Goal: Information Seeking & Learning: Learn about a topic

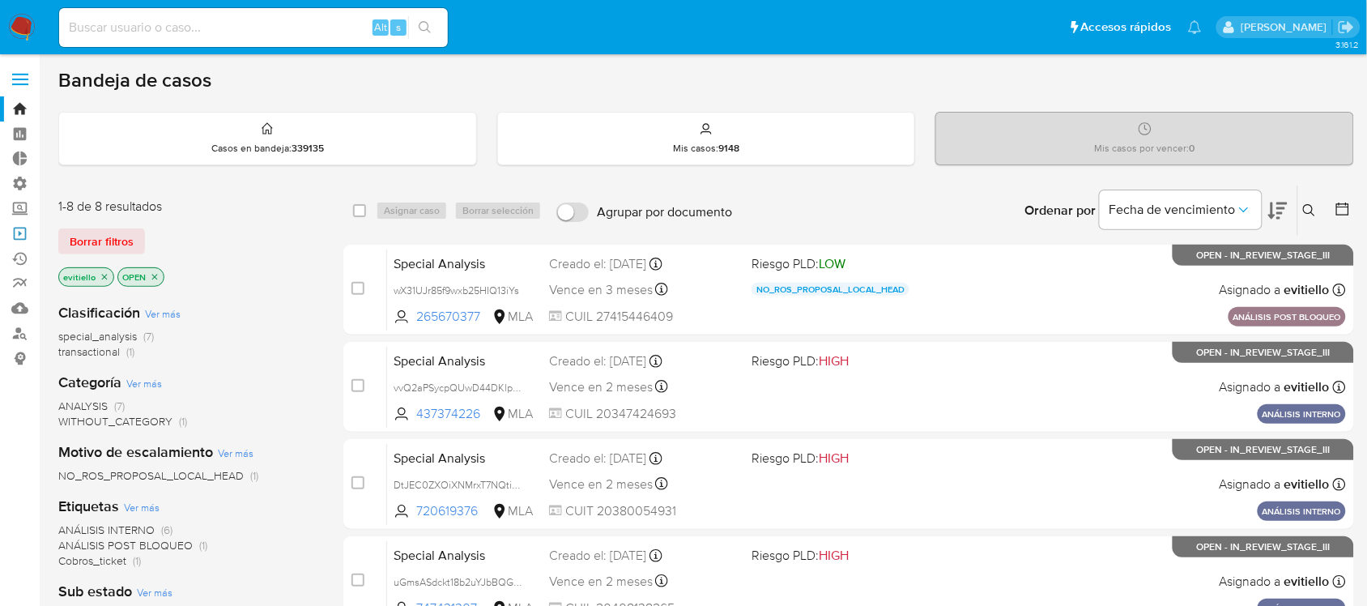
drag, startPoint x: 19, startPoint y: 236, endPoint x: 190, endPoint y: 286, distance: 178.6
click at [19, 236] on link "Operaciones masivas" at bounding box center [96, 233] width 193 height 25
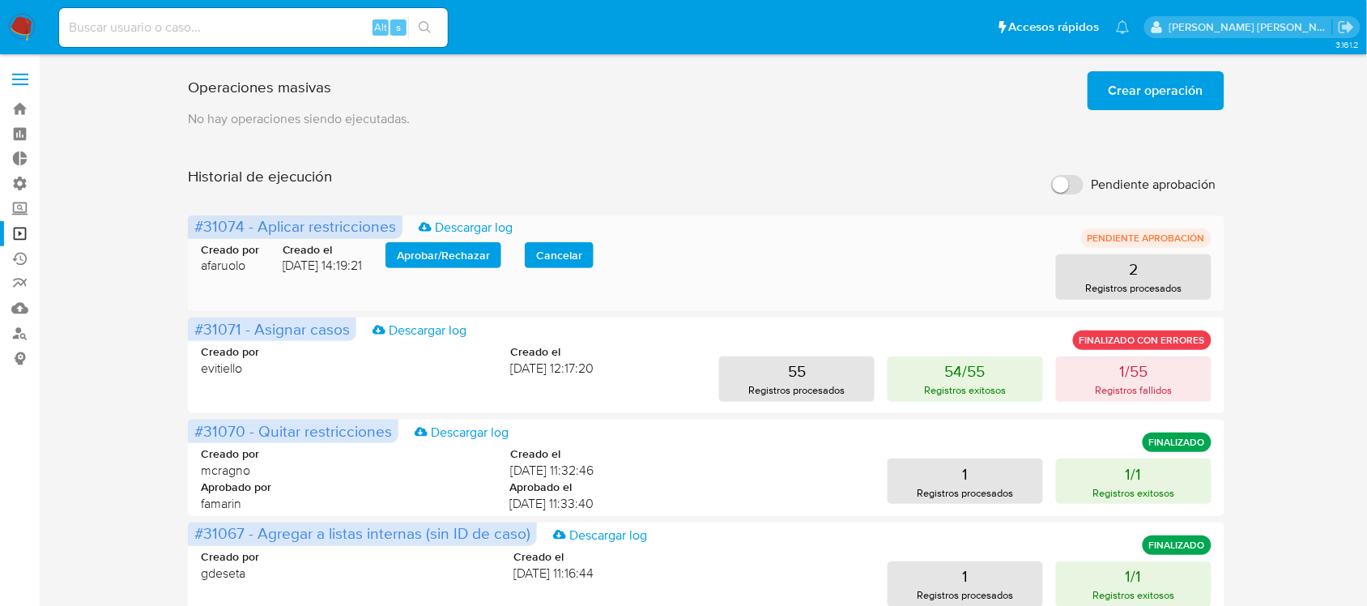
click at [448, 247] on span "Aprobar / Rechazar" at bounding box center [443, 255] width 93 height 23
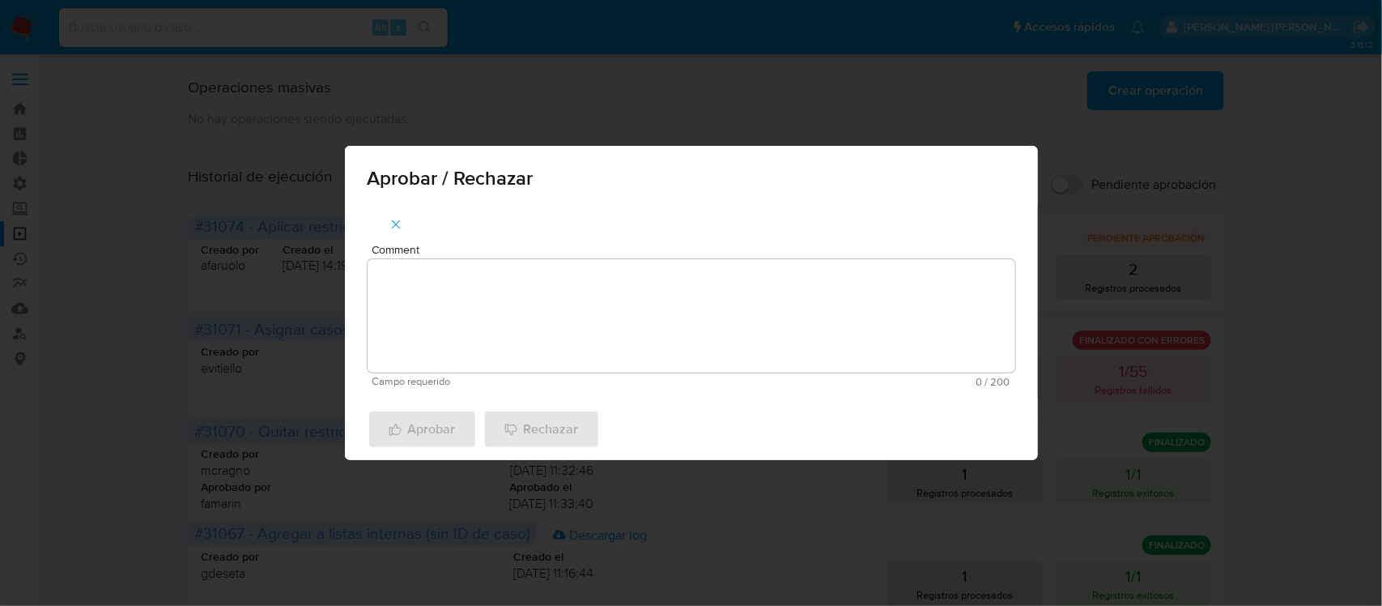
click at [455, 301] on textarea "Comment" at bounding box center [692, 315] width 648 height 113
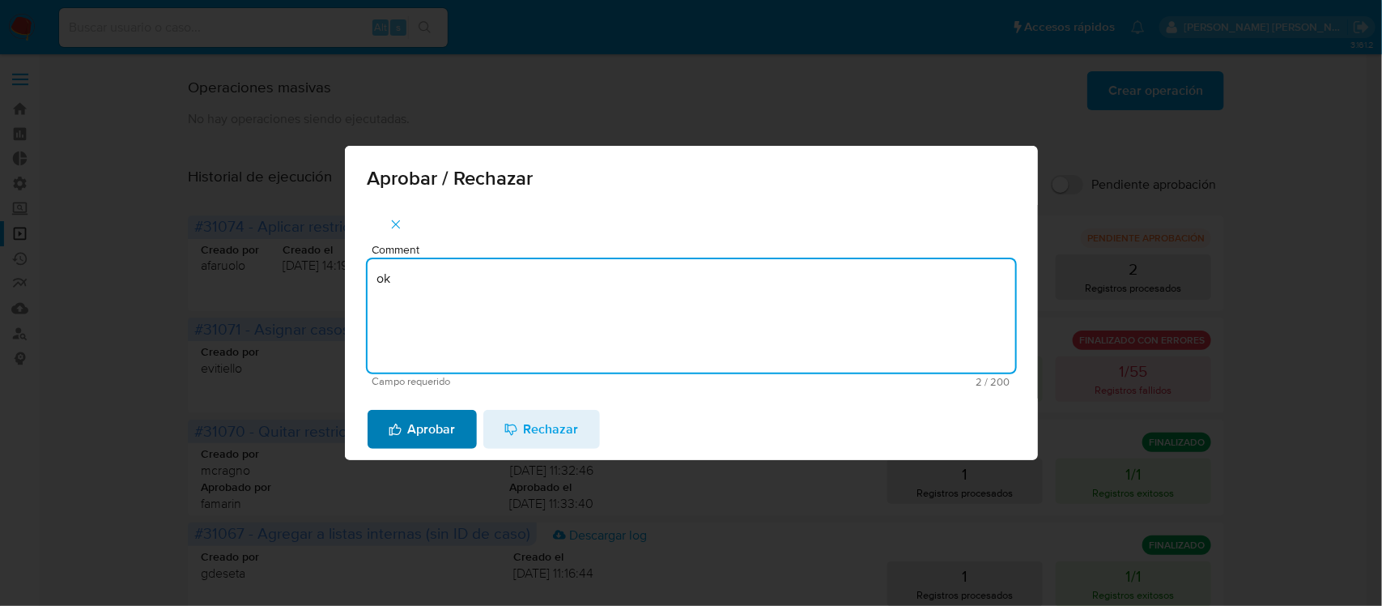
type textarea "ok"
click at [432, 427] on span "Aprobar" at bounding box center [422, 429] width 67 height 36
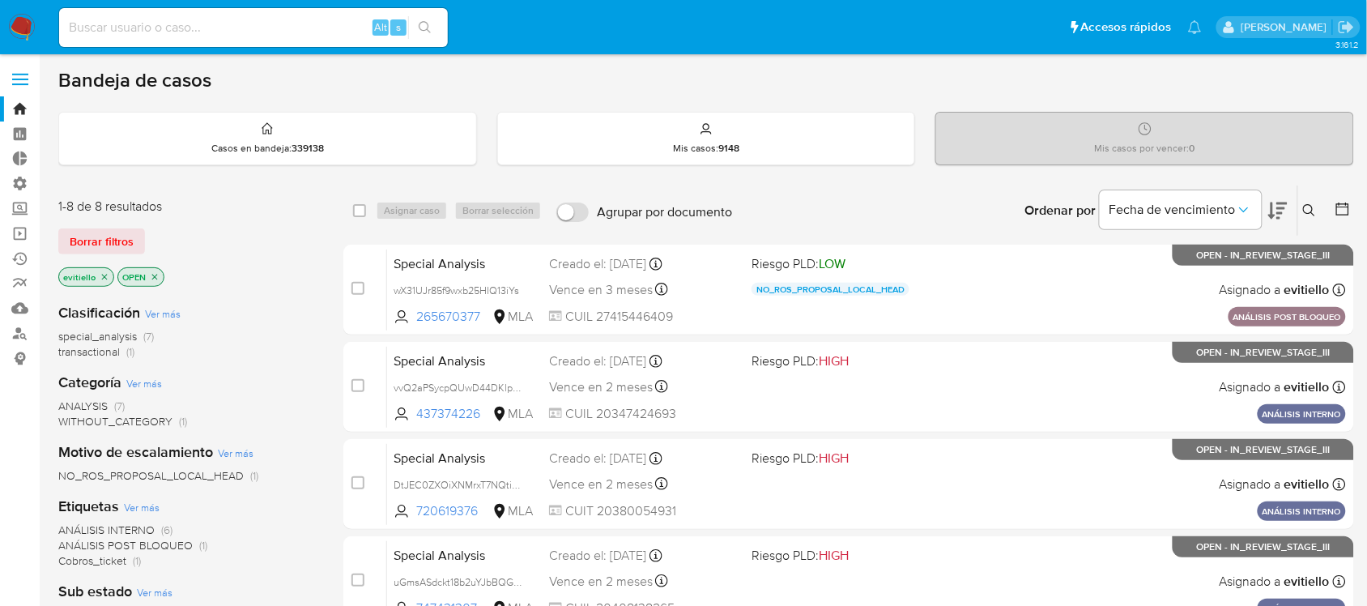
click at [156, 31] on input at bounding box center [253, 27] width 389 height 21
paste input "407921137"
type input "407921137"
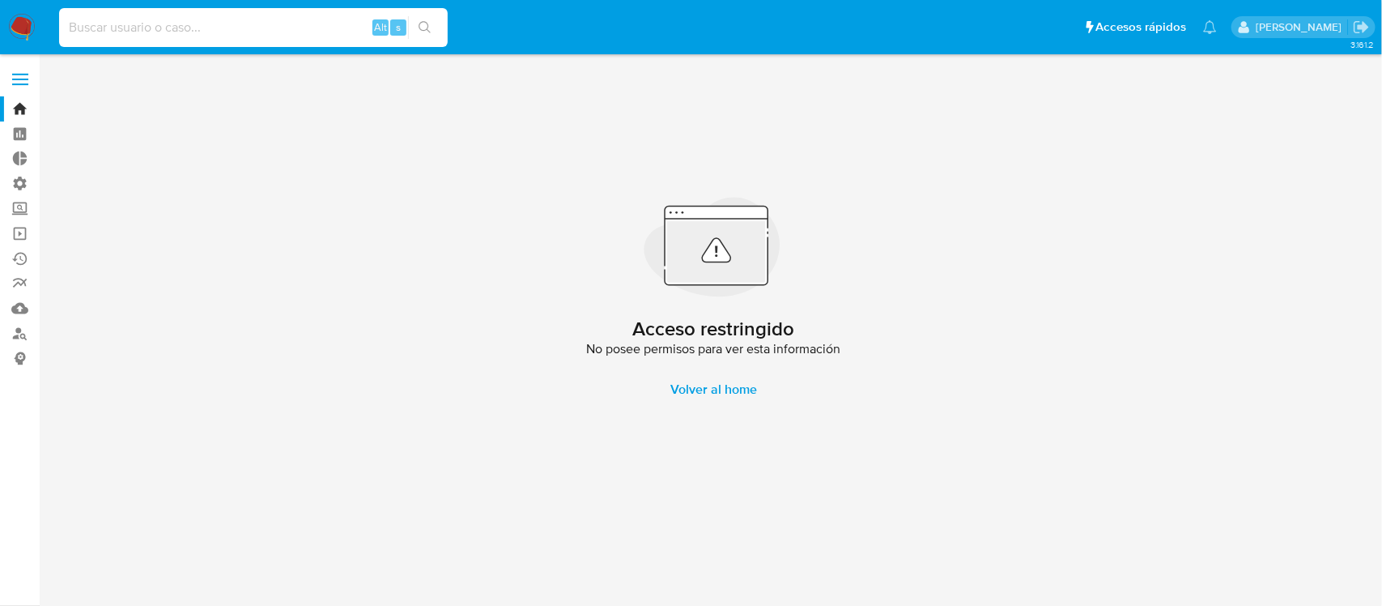
click at [188, 35] on input at bounding box center [253, 27] width 389 height 21
paste input "407921137"
click at [237, 18] on input "407921137" at bounding box center [253, 27] width 389 height 21
paste input "2235236073"
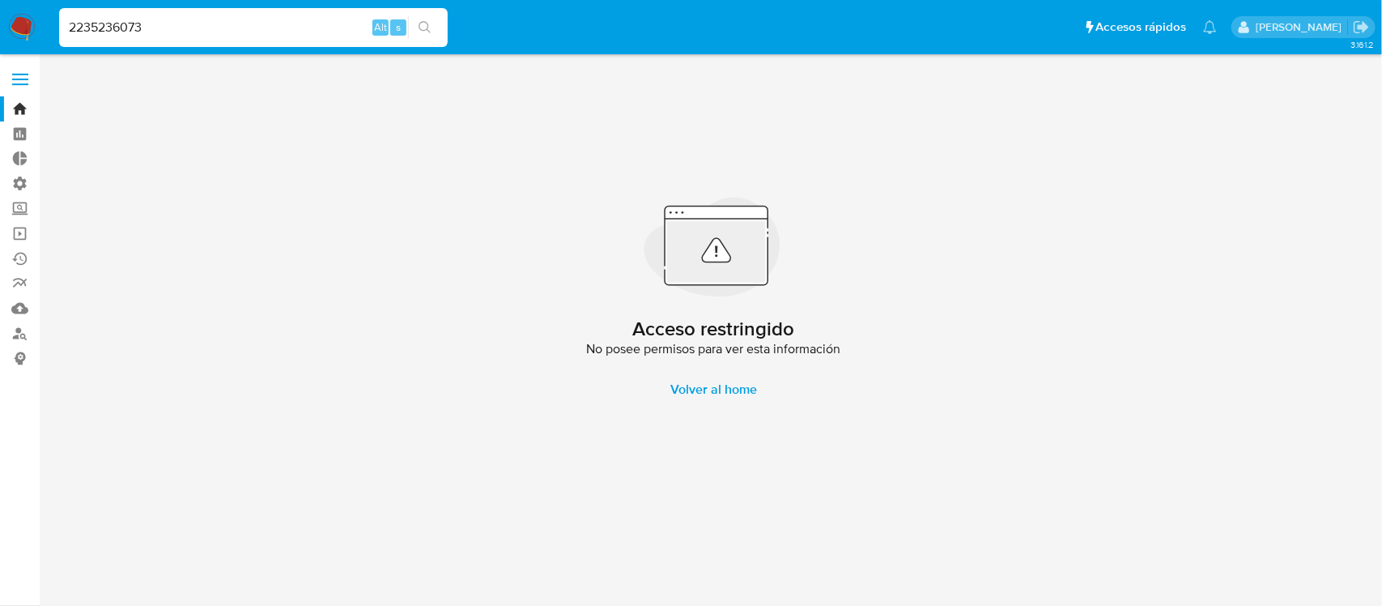
type input "2235236073"
click at [430, 26] on icon "search-icon" at bounding box center [425, 27] width 13 height 13
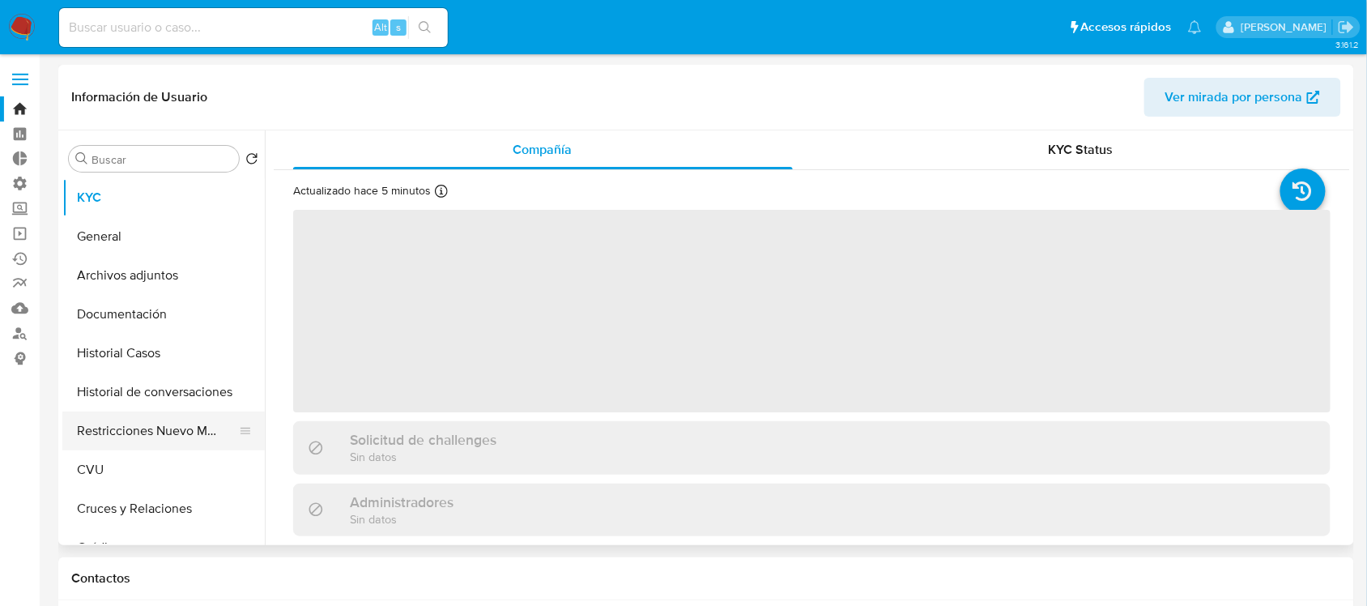
click at [182, 439] on button "Restricciones Nuevo Mundo" at bounding box center [157, 430] width 190 height 39
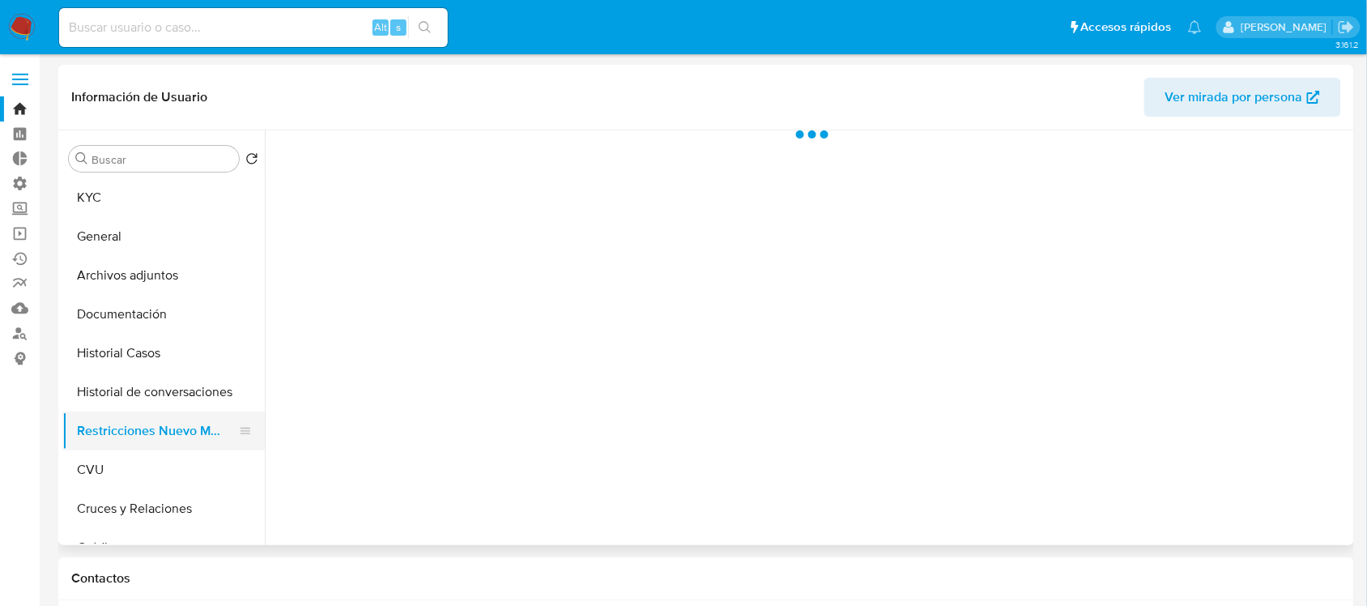
select select "10"
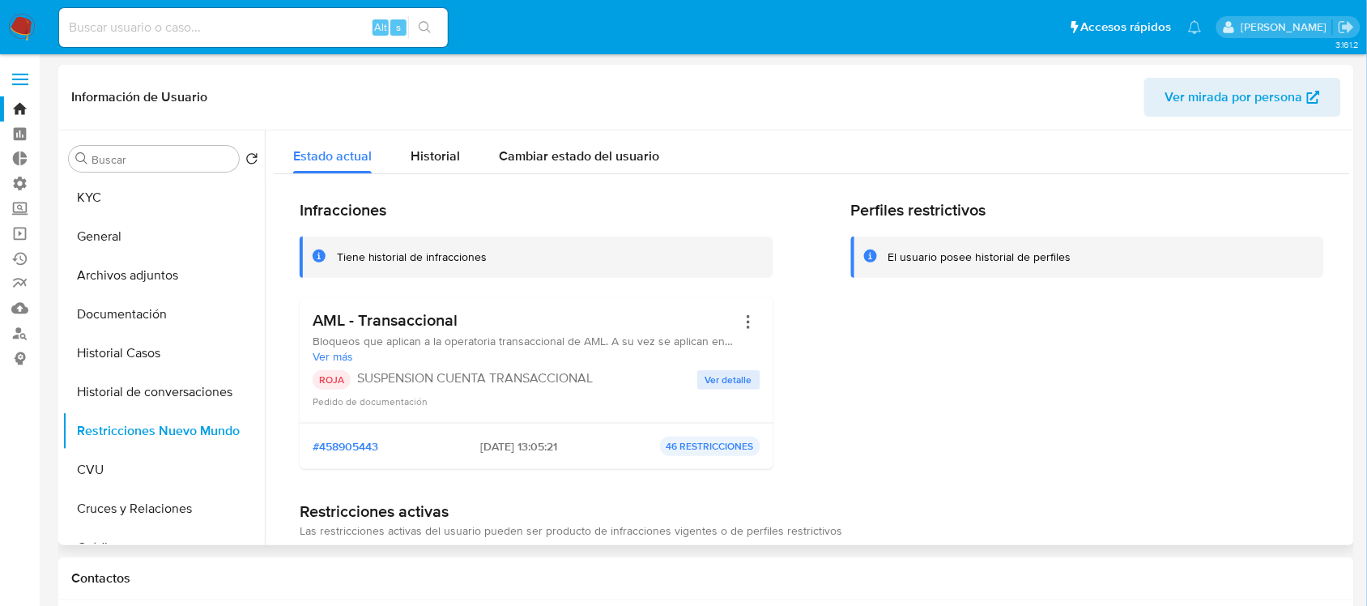
click at [739, 390] on div "ROJA SUSPENSION CUENTA TRANSACCIONAL Ver detalle Pedido de documentación" at bounding box center [537, 389] width 448 height 39
click at [739, 374] on span "Ver detalle" at bounding box center [728, 380] width 47 height 16
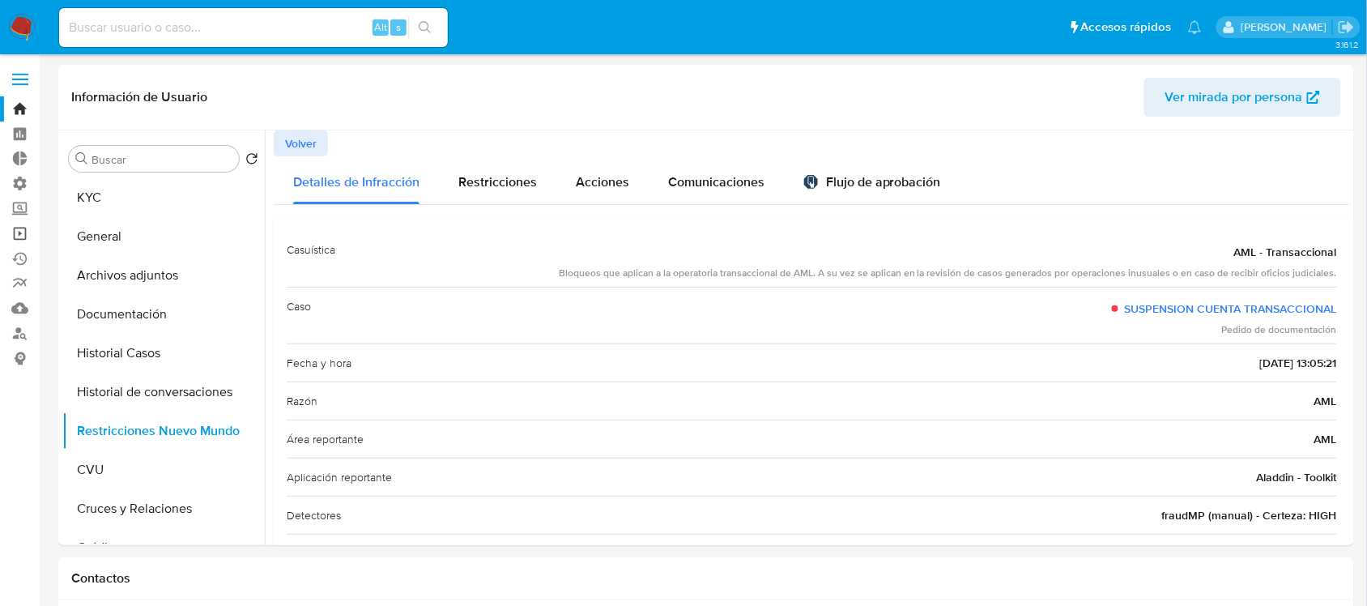
click at [25, 235] on link "Operaciones masivas" at bounding box center [96, 233] width 193 height 25
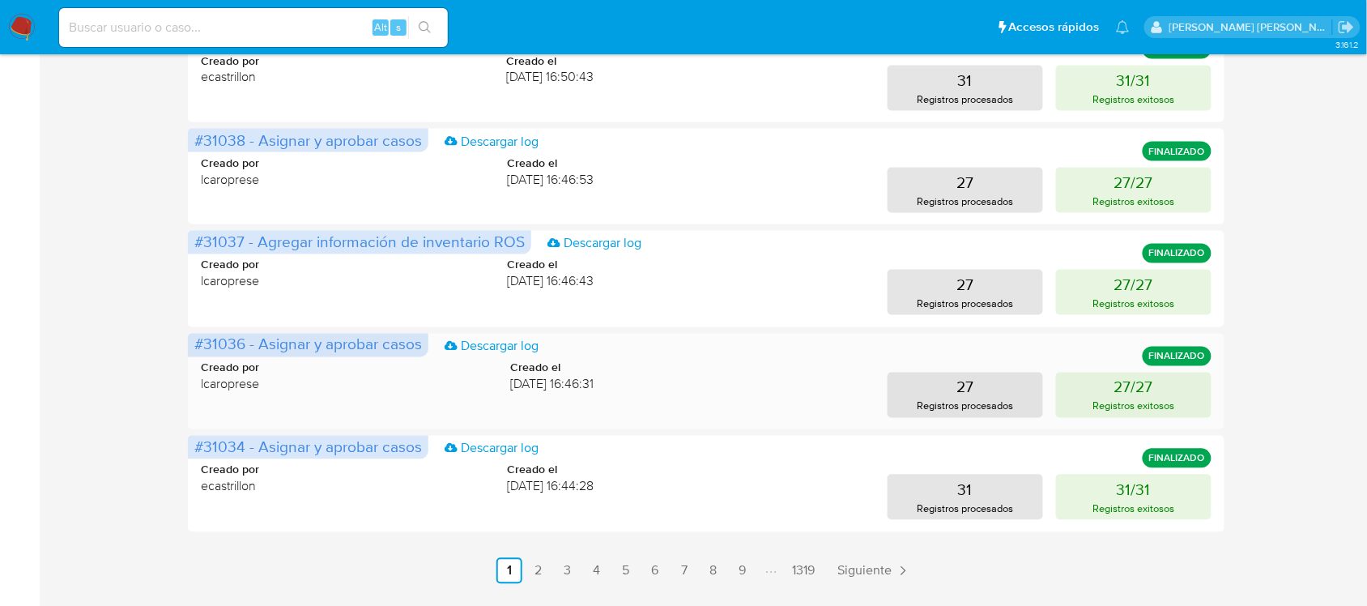
scroll to position [709, 0]
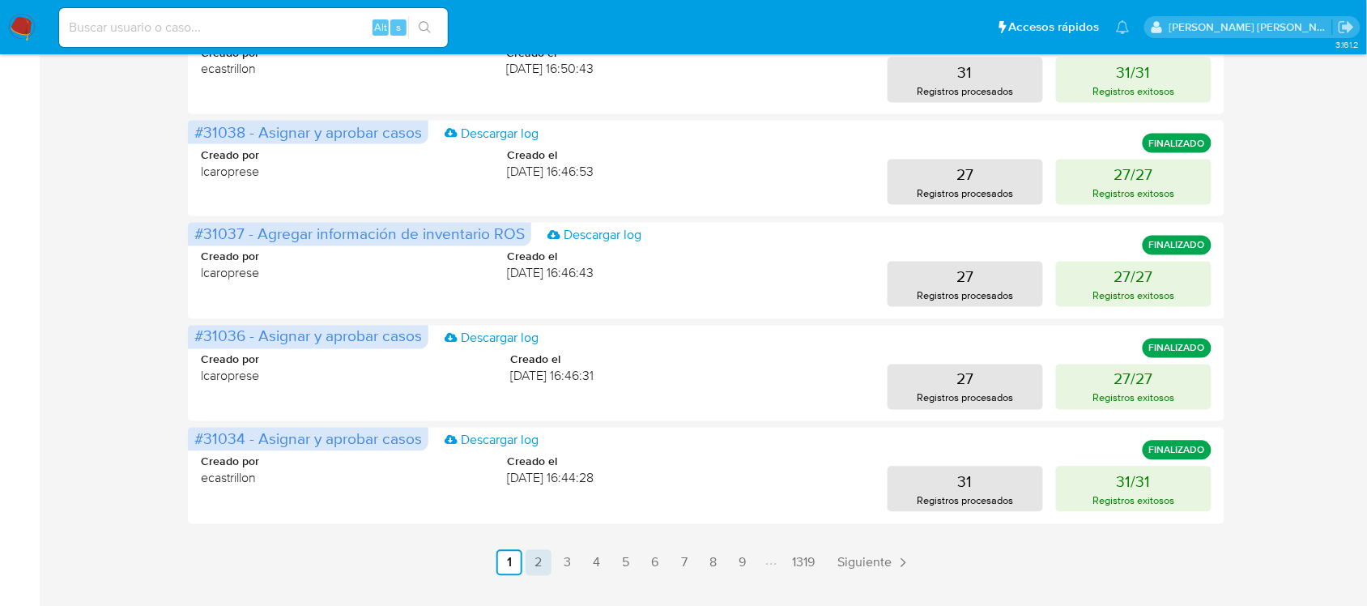
click at [543, 560] on link "2" at bounding box center [539, 563] width 26 height 26
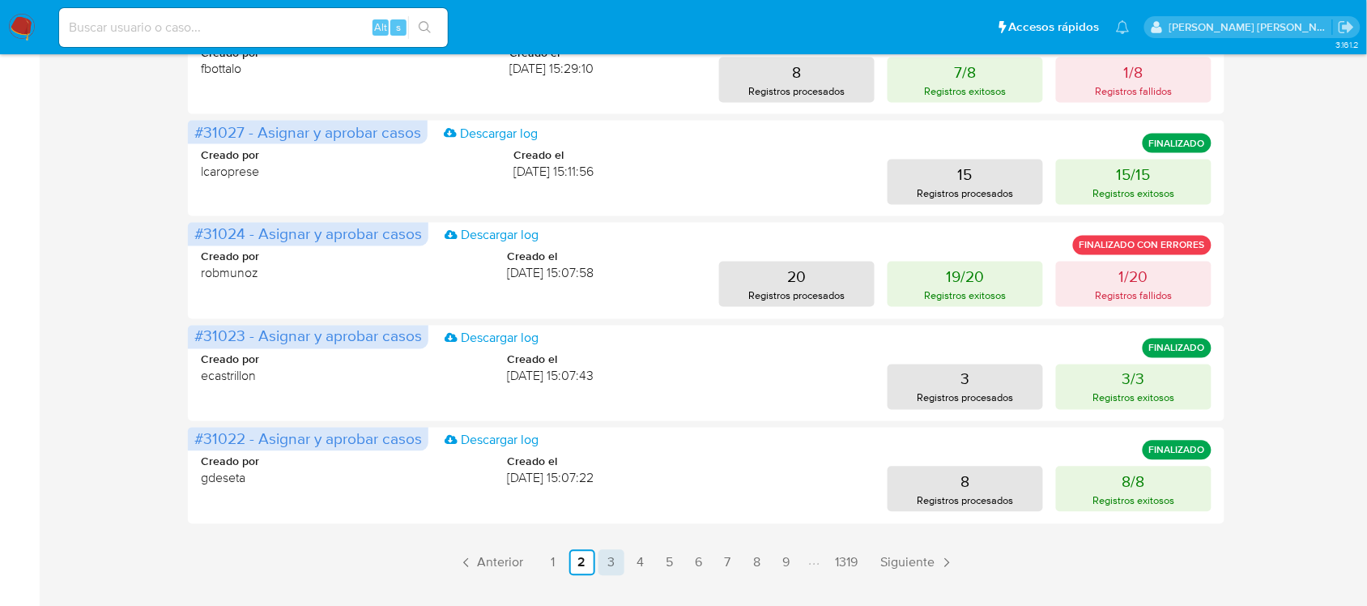
click at [607, 559] on link "3" at bounding box center [611, 563] width 26 height 26
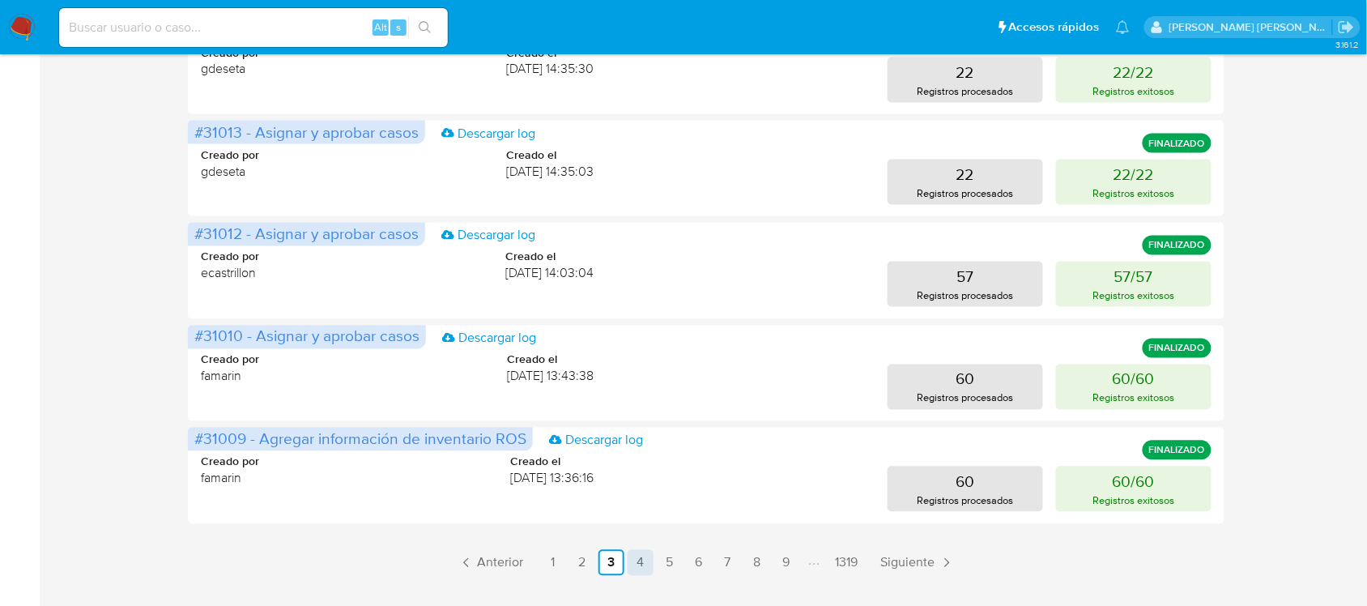
click at [633, 560] on link "4" at bounding box center [641, 563] width 26 height 26
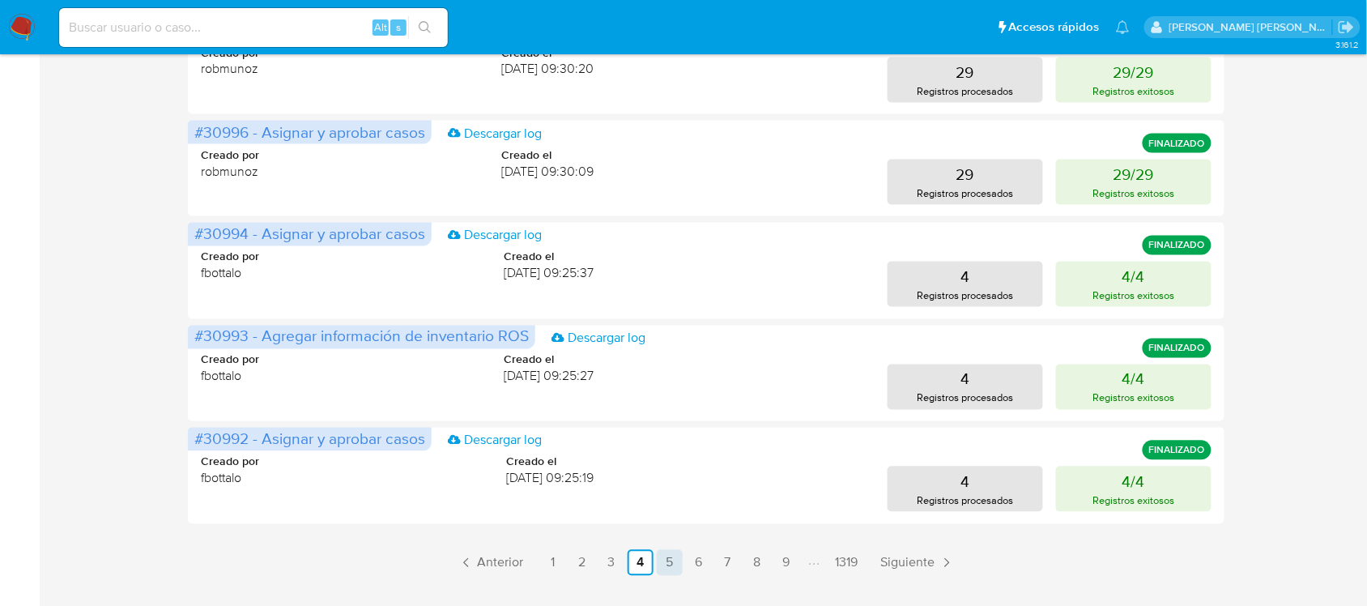
click at [673, 564] on link "5" at bounding box center [670, 563] width 26 height 26
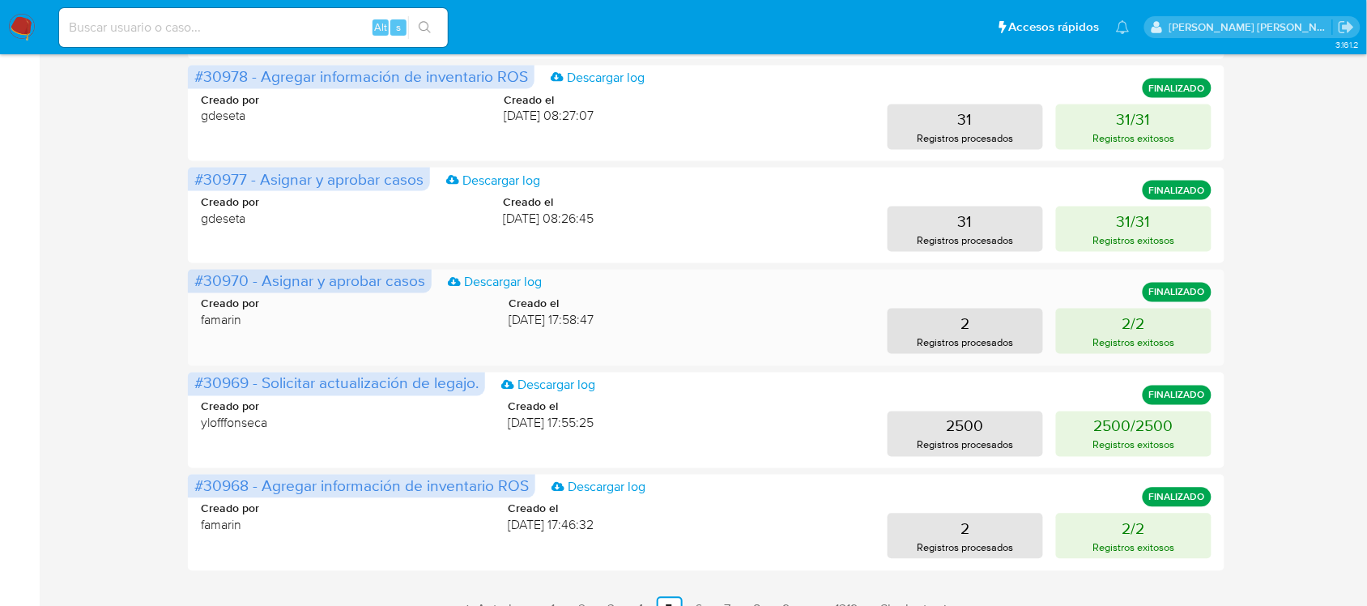
scroll to position [746, 0]
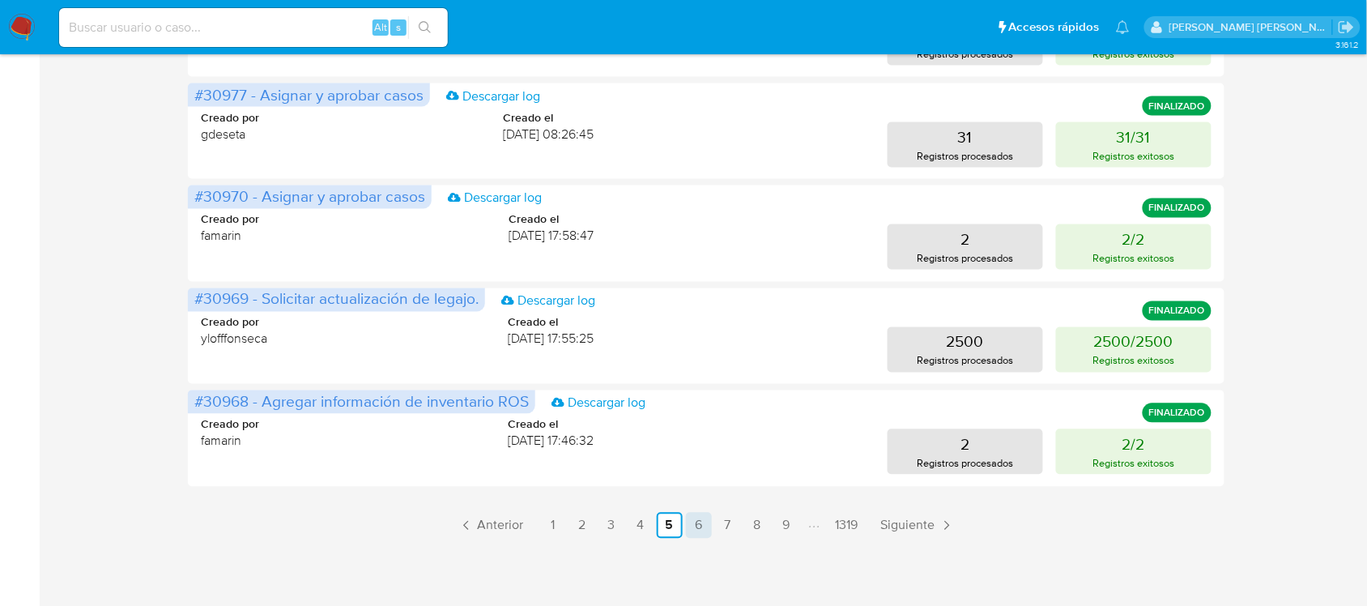
click at [688, 525] on link "6" at bounding box center [699, 526] width 26 height 26
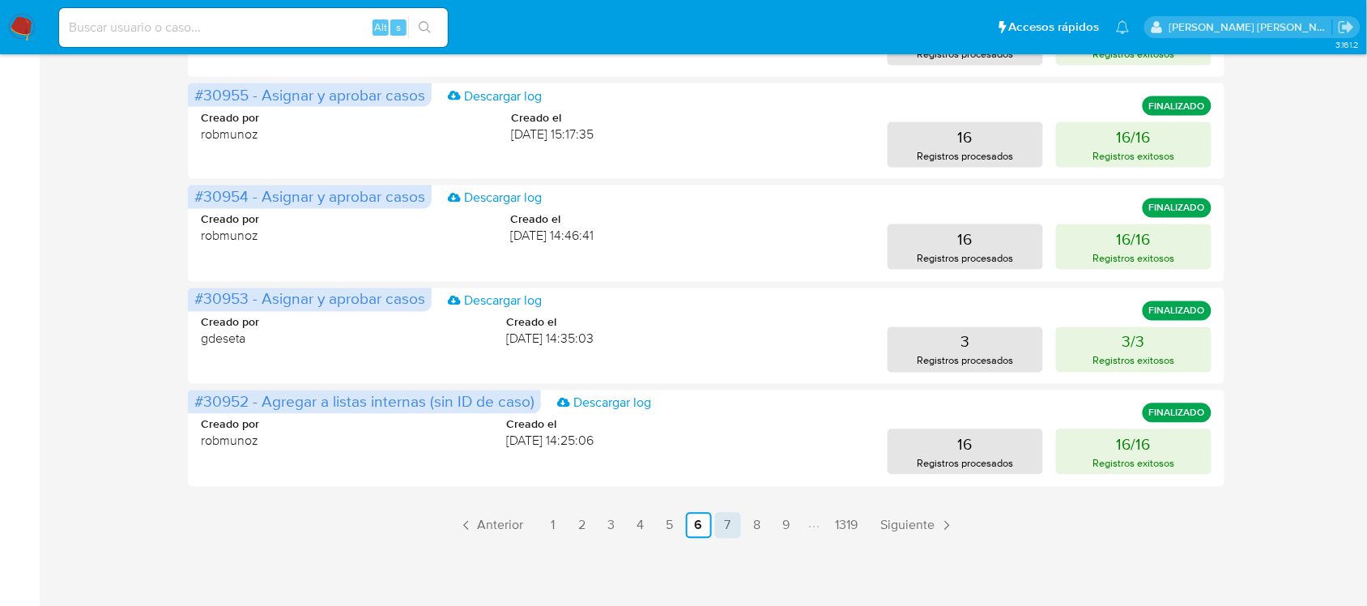
click at [733, 523] on link "7" at bounding box center [728, 526] width 26 height 26
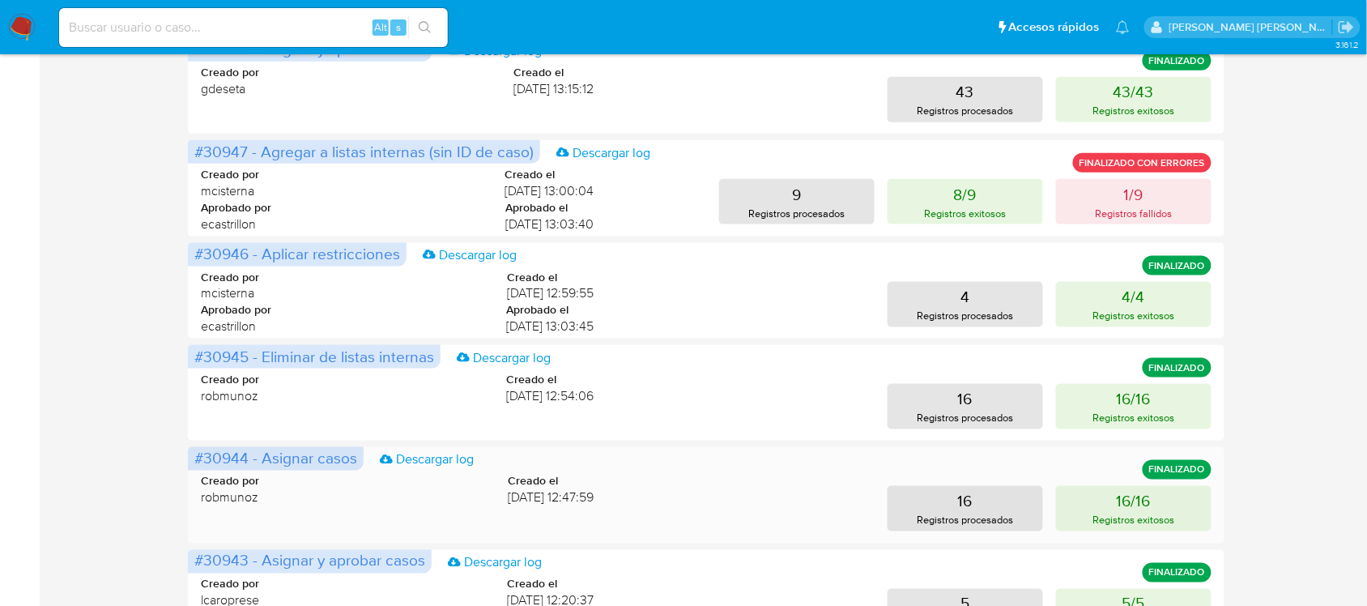
scroll to position [442, 0]
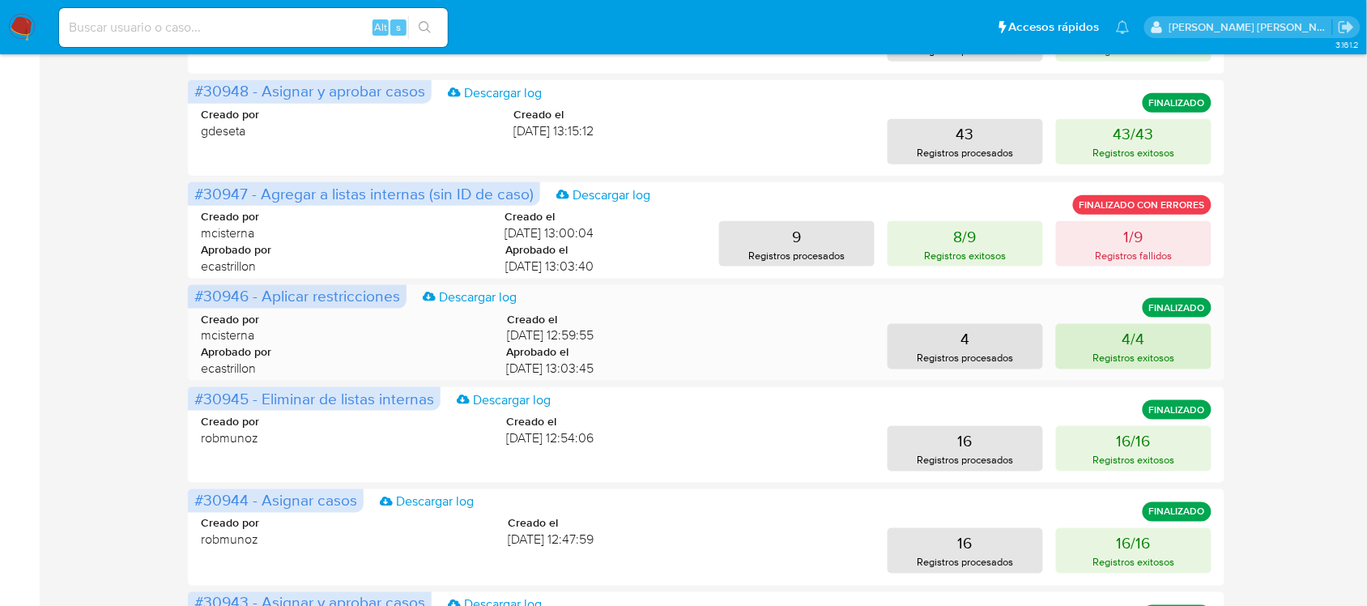
click at [1136, 351] on p "Registros exitosos" at bounding box center [1134, 357] width 82 height 15
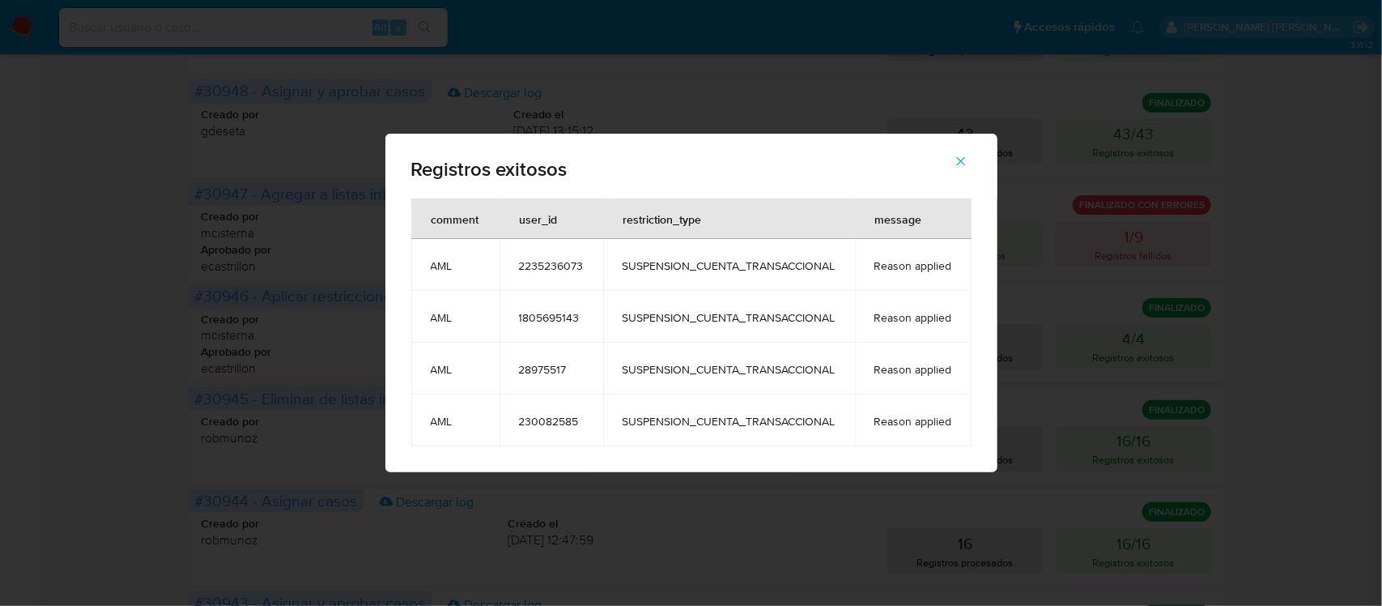
click at [961, 155] on icon "button" at bounding box center [961, 161] width 15 height 15
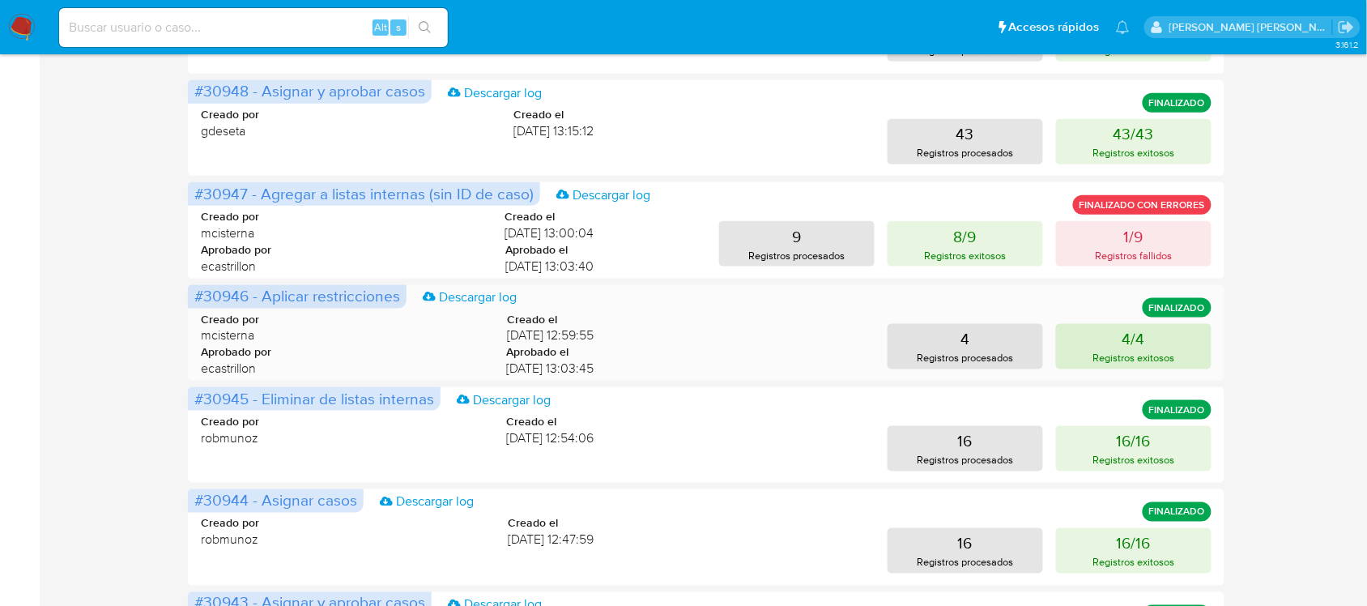
click at [1159, 353] on p "Registros exitosos" at bounding box center [1134, 357] width 82 height 15
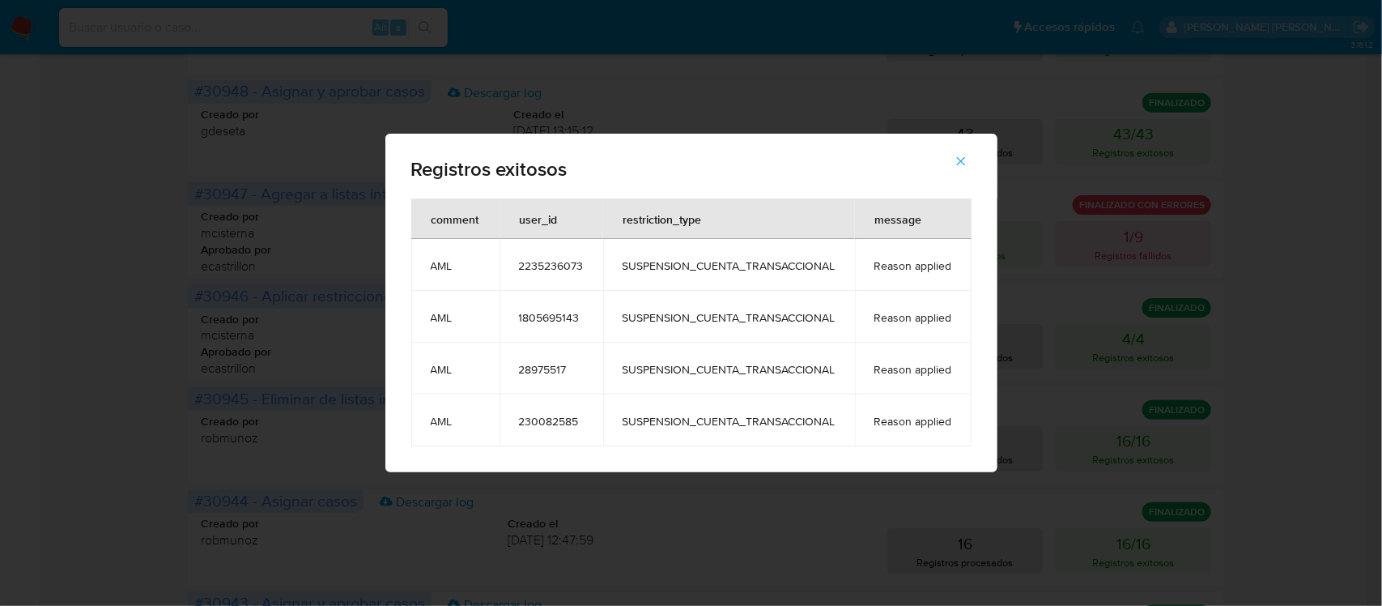
click at [454, 21] on div "Registros exitosos comment user_id restriction_type message AML 2235236073 SUSP…" at bounding box center [691, 303] width 1382 height 606
click at [960, 166] on icon "button" at bounding box center [961, 161] width 15 height 15
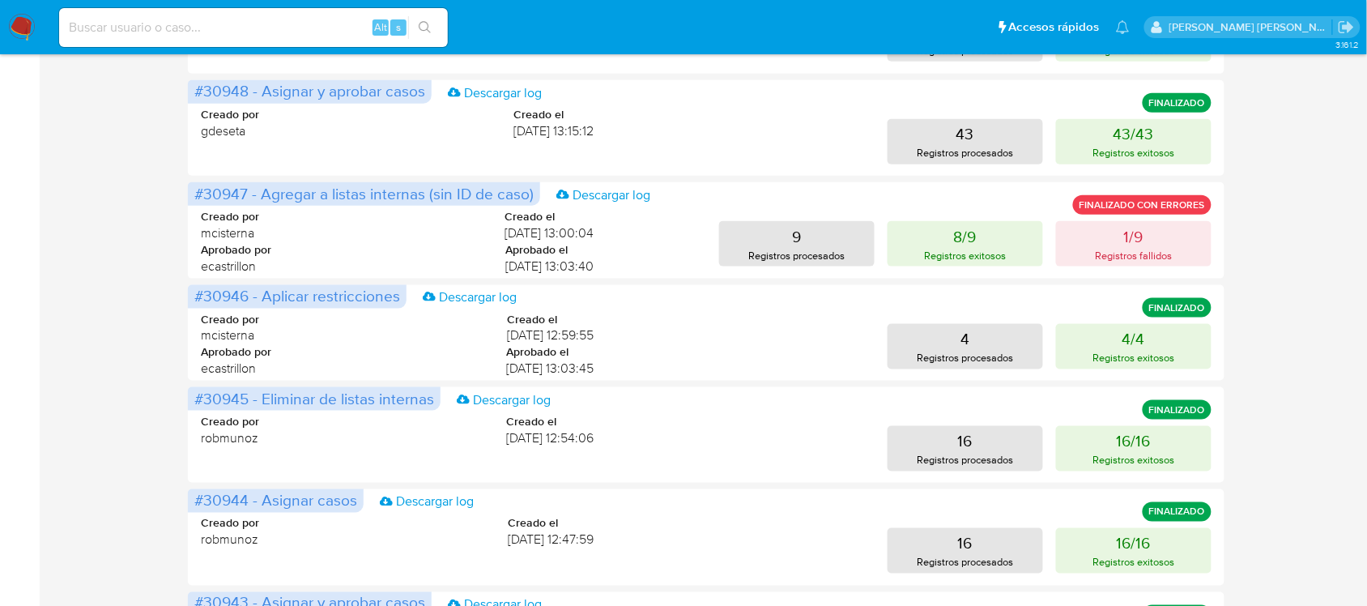
click at [253, 35] on input at bounding box center [253, 27] width 389 height 21
paste input "2074009675"
type input "2074009675"
click at [433, 27] on button "search-icon" at bounding box center [424, 27] width 33 height 23
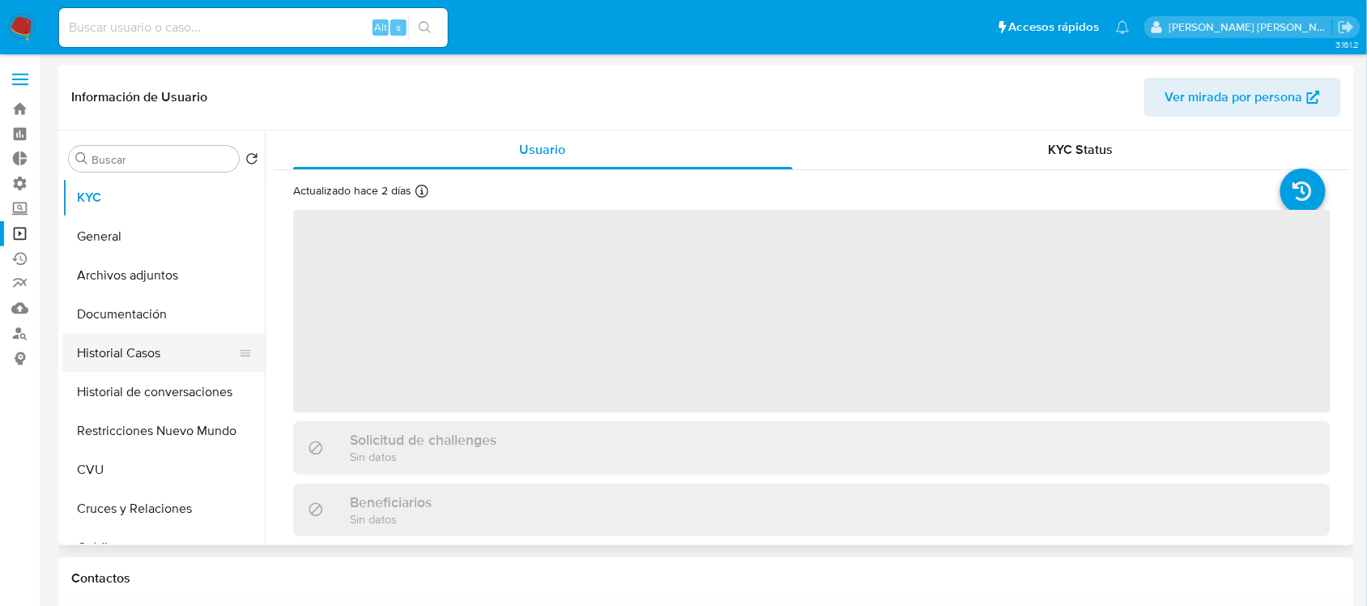
click at [146, 355] on button "Historial Casos" at bounding box center [157, 353] width 190 height 39
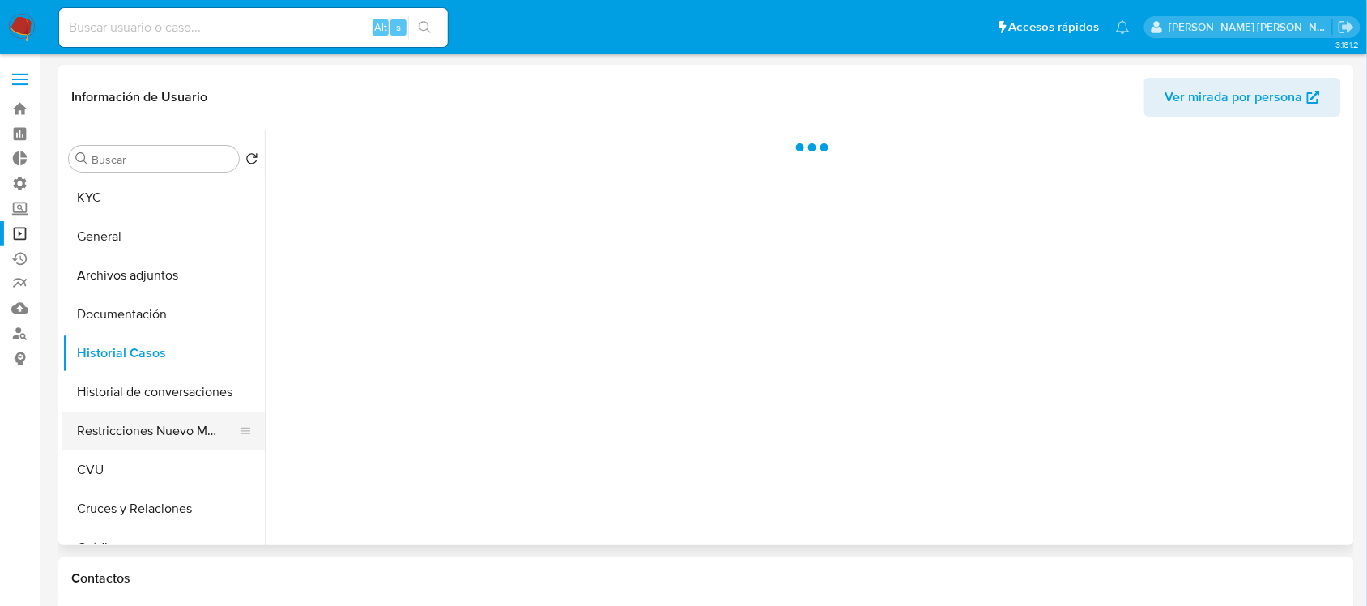
select select "10"
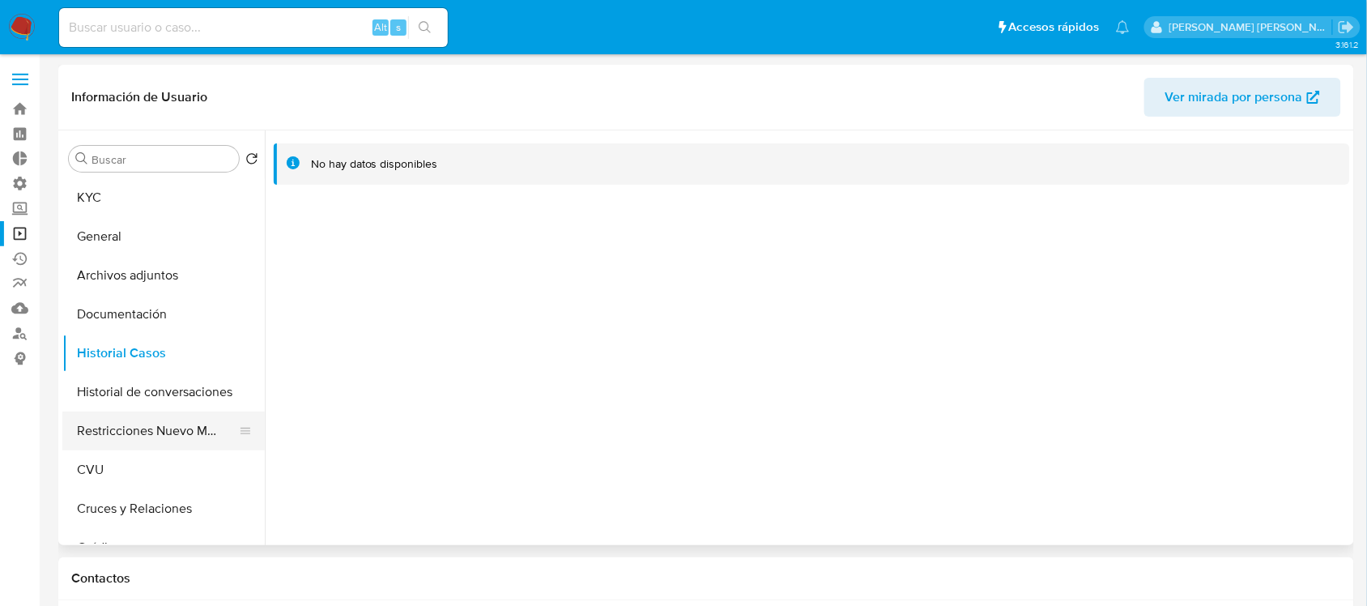
click at [172, 430] on button "Restricciones Nuevo Mundo" at bounding box center [157, 430] width 190 height 39
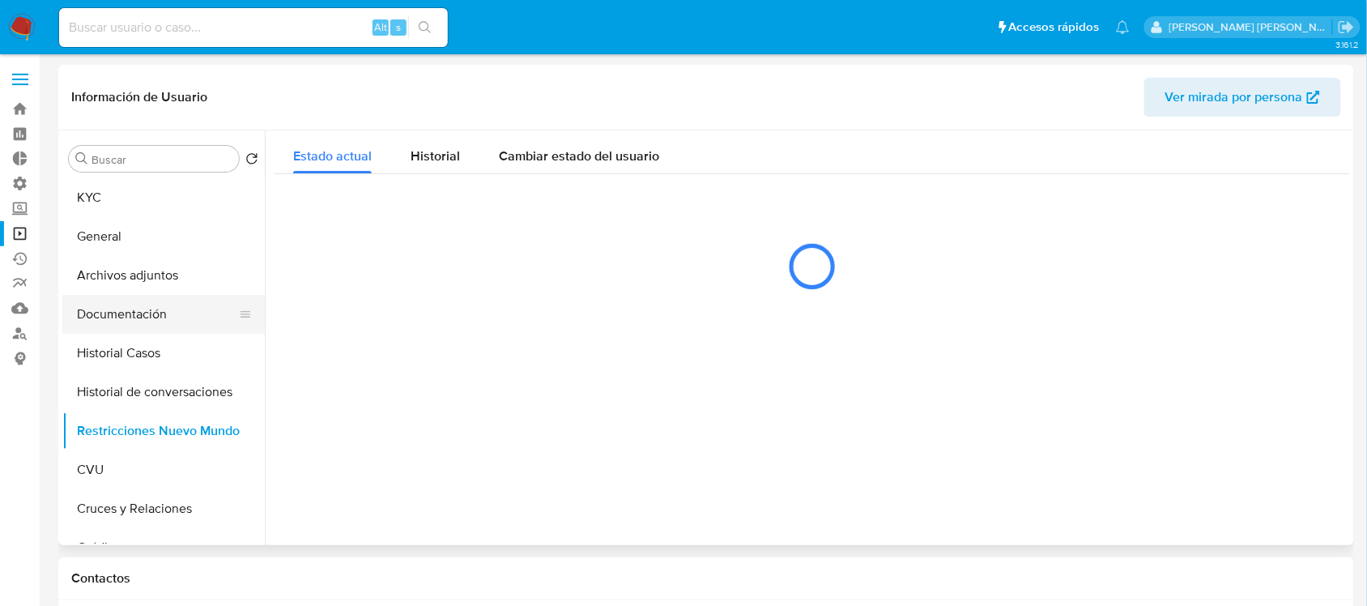
click at [178, 321] on button "Documentación" at bounding box center [157, 314] width 190 height 39
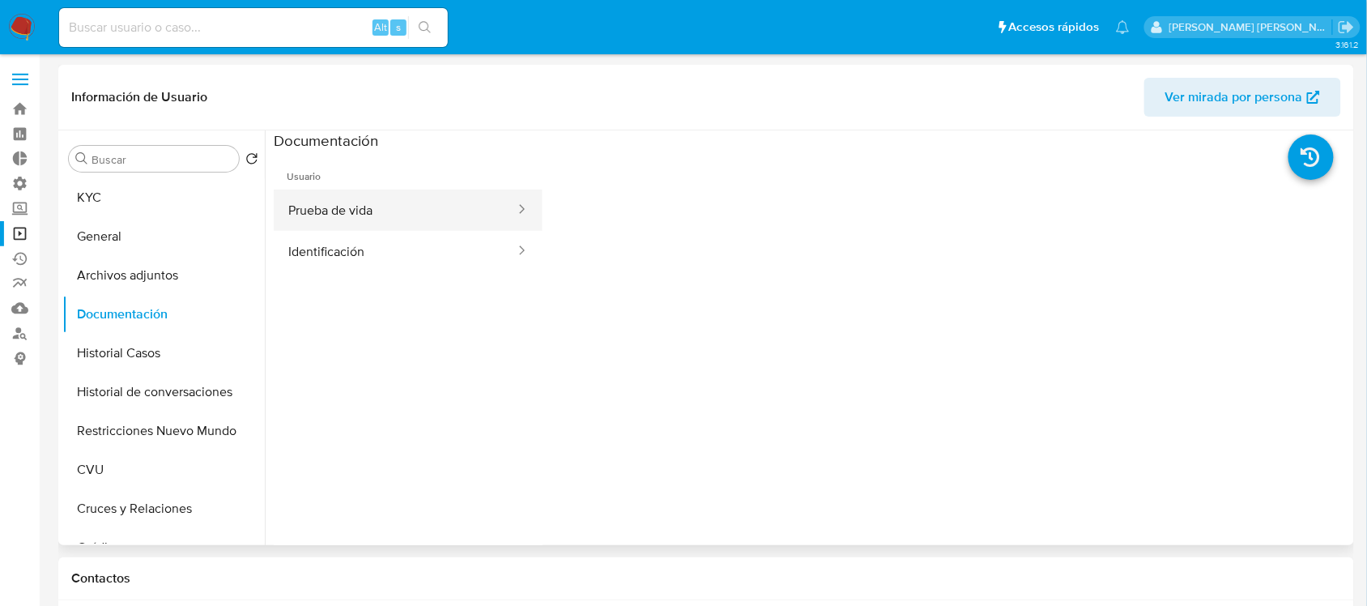
click at [443, 204] on button "Prueba de vida" at bounding box center [395, 210] width 243 height 41
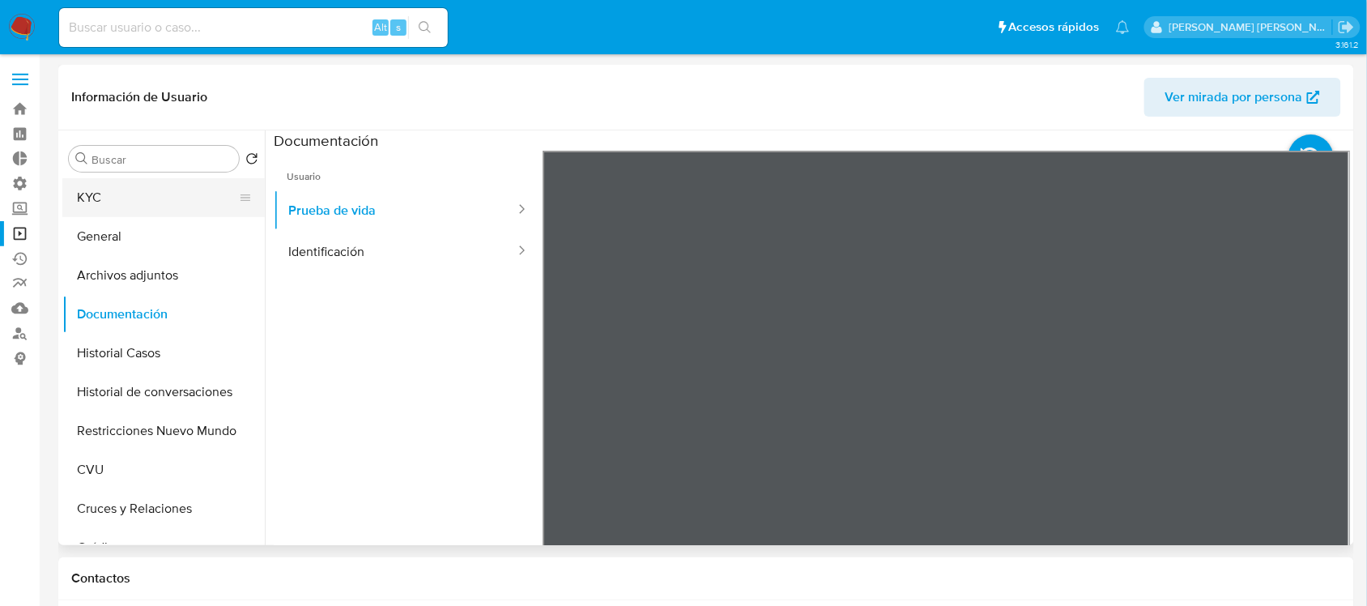
click at [143, 203] on button "KYC" at bounding box center [157, 197] width 190 height 39
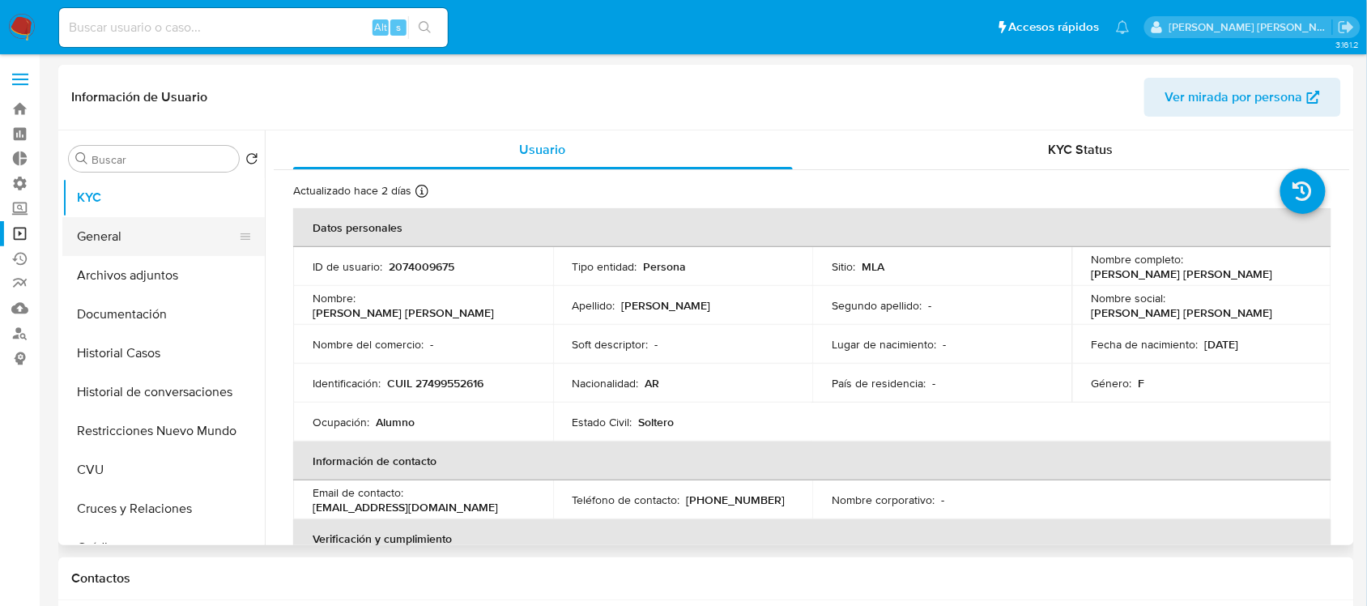
click at [154, 237] on button "General" at bounding box center [157, 236] width 190 height 39
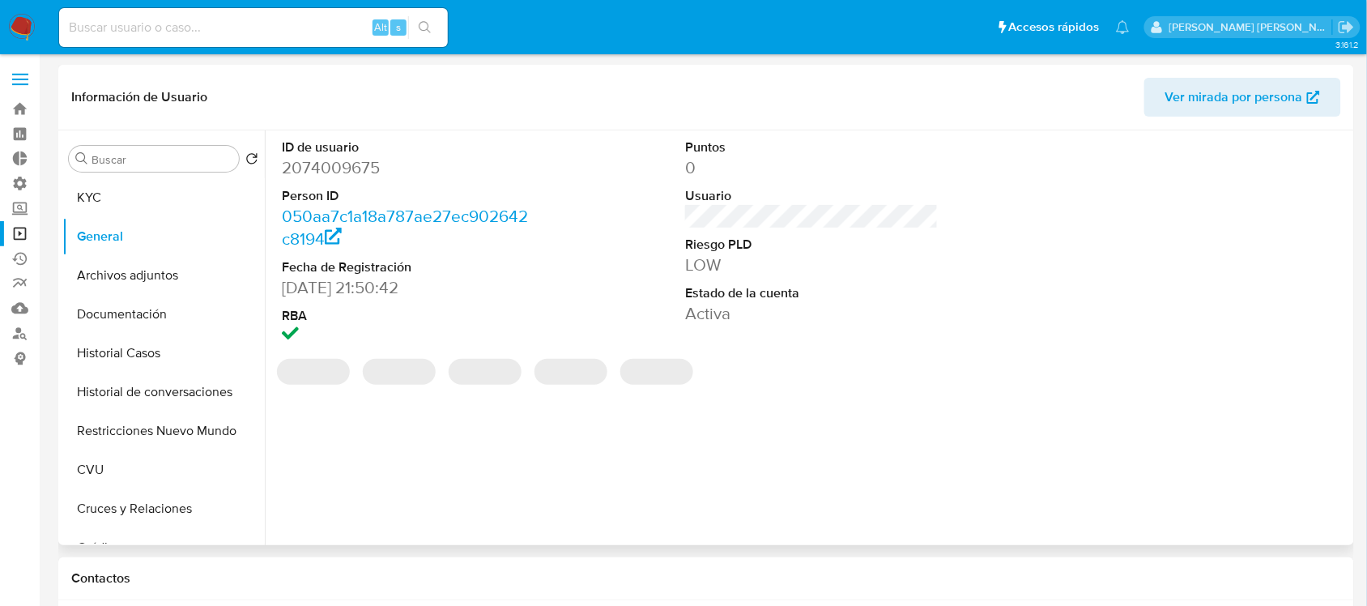
click at [345, 168] on dd "2074009675" at bounding box center [408, 167] width 253 height 23
copy dd "2074009675"
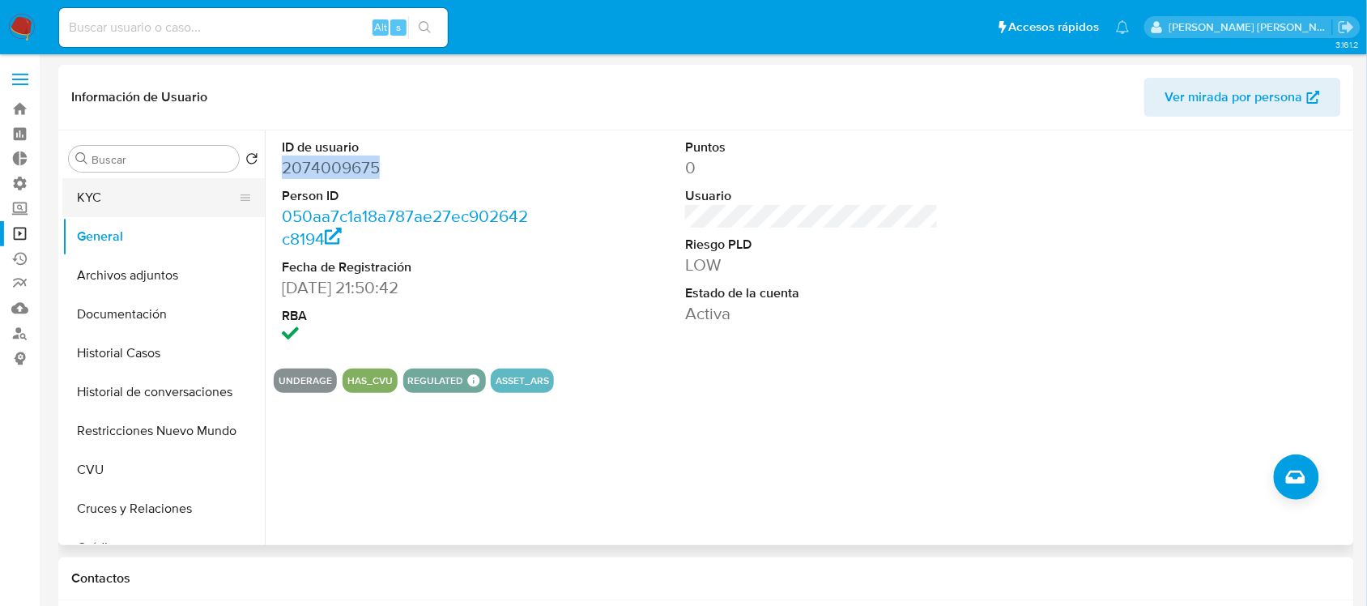
click at [131, 199] on button "KYC" at bounding box center [157, 197] width 190 height 39
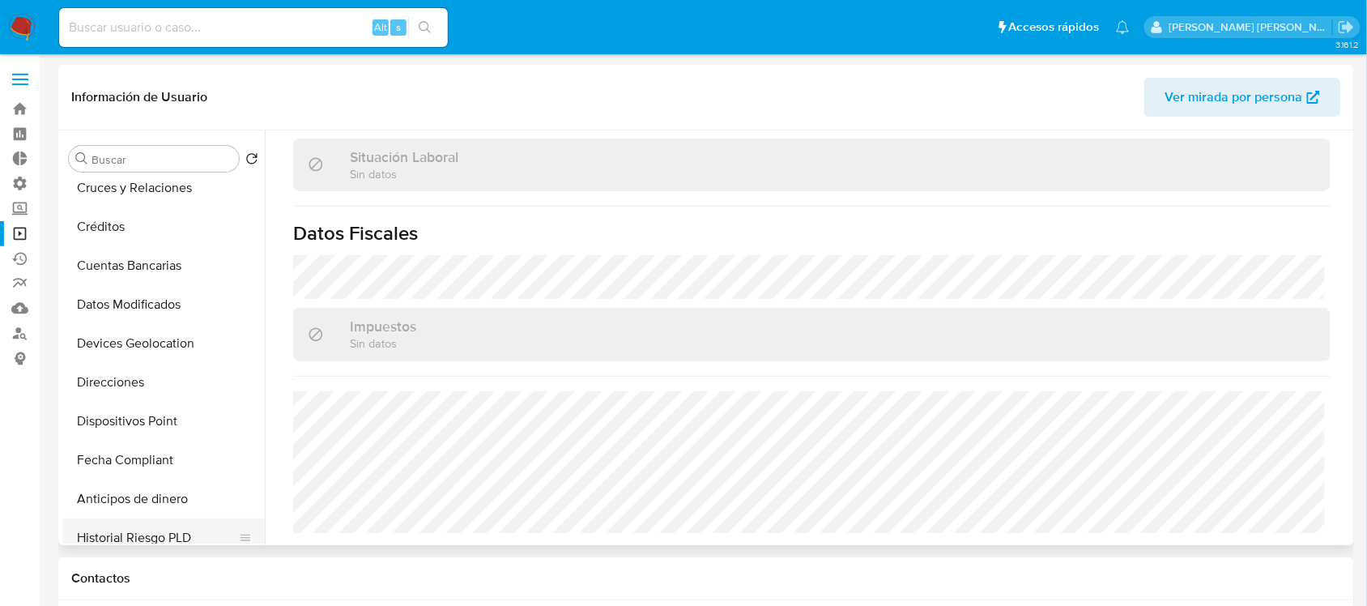
scroll to position [405, 0]
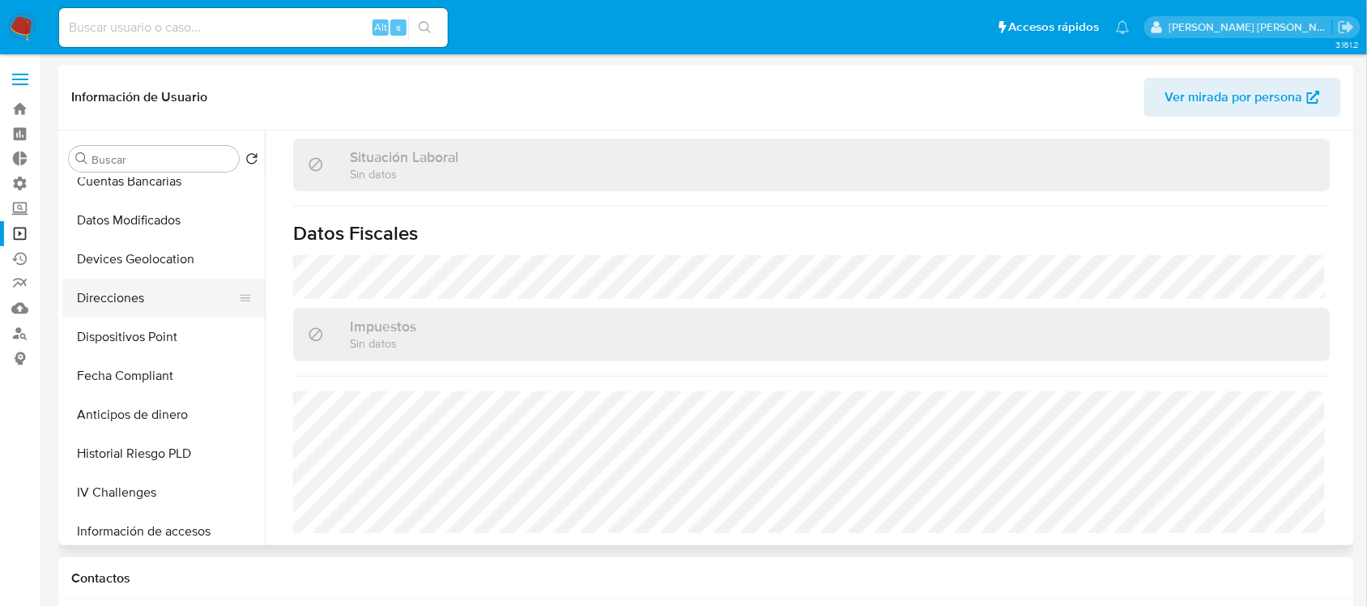
click at [144, 300] on button "Direcciones" at bounding box center [157, 298] width 190 height 39
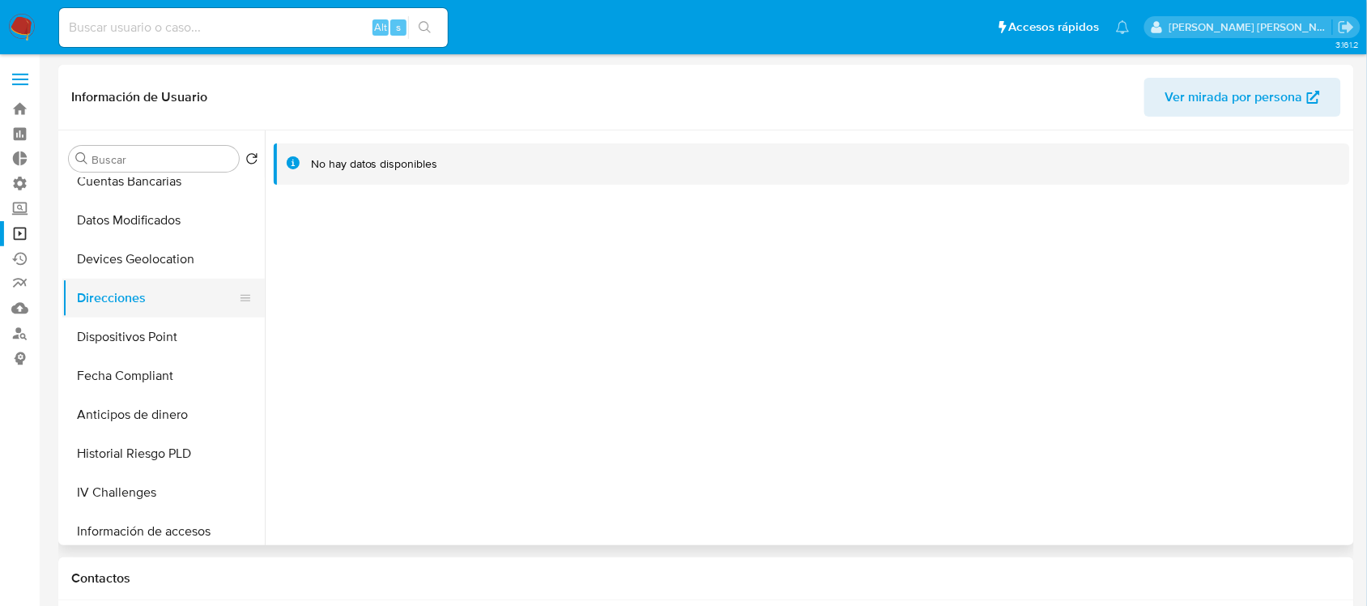
scroll to position [0, 0]
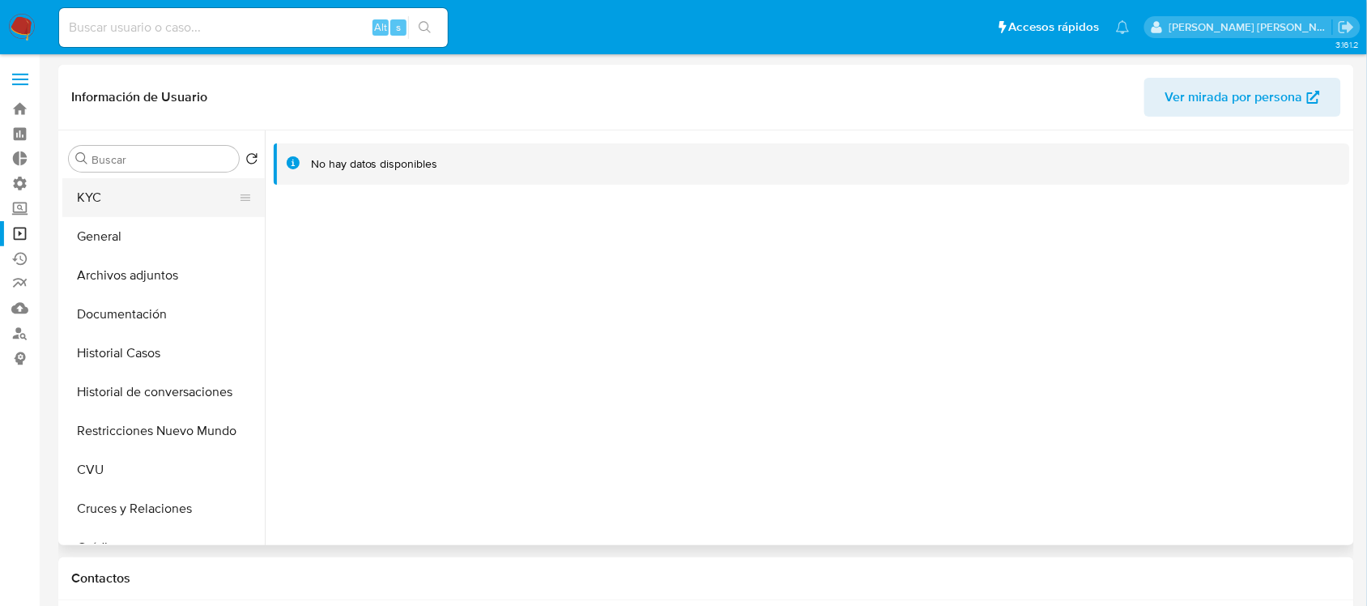
click at [164, 187] on button "KYC" at bounding box center [157, 197] width 190 height 39
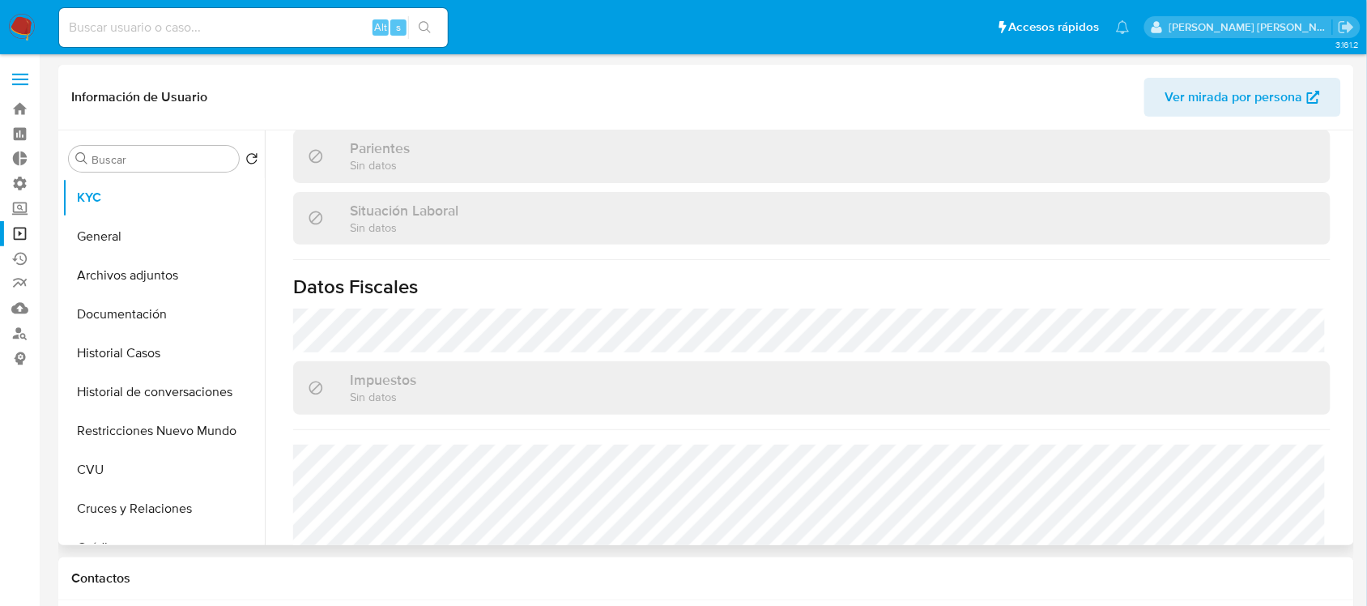
scroll to position [810, 0]
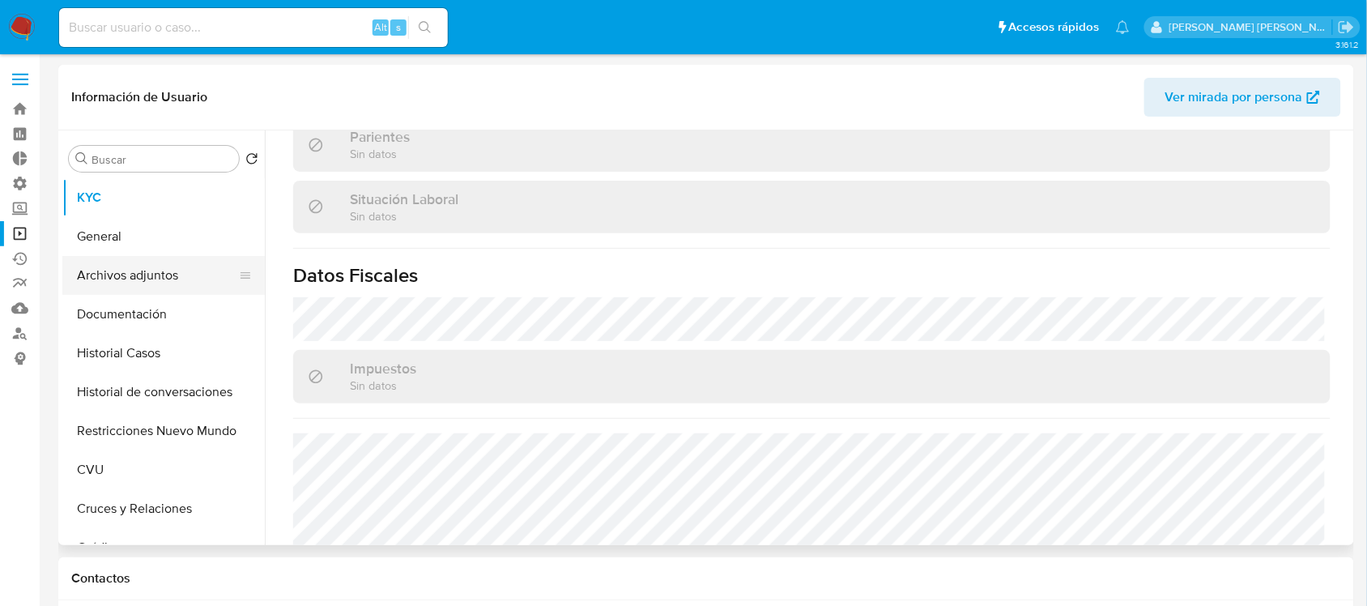
click at [159, 264] on button "Archivos adjuntos" at bounding box center [157, 275] width 190 height 39
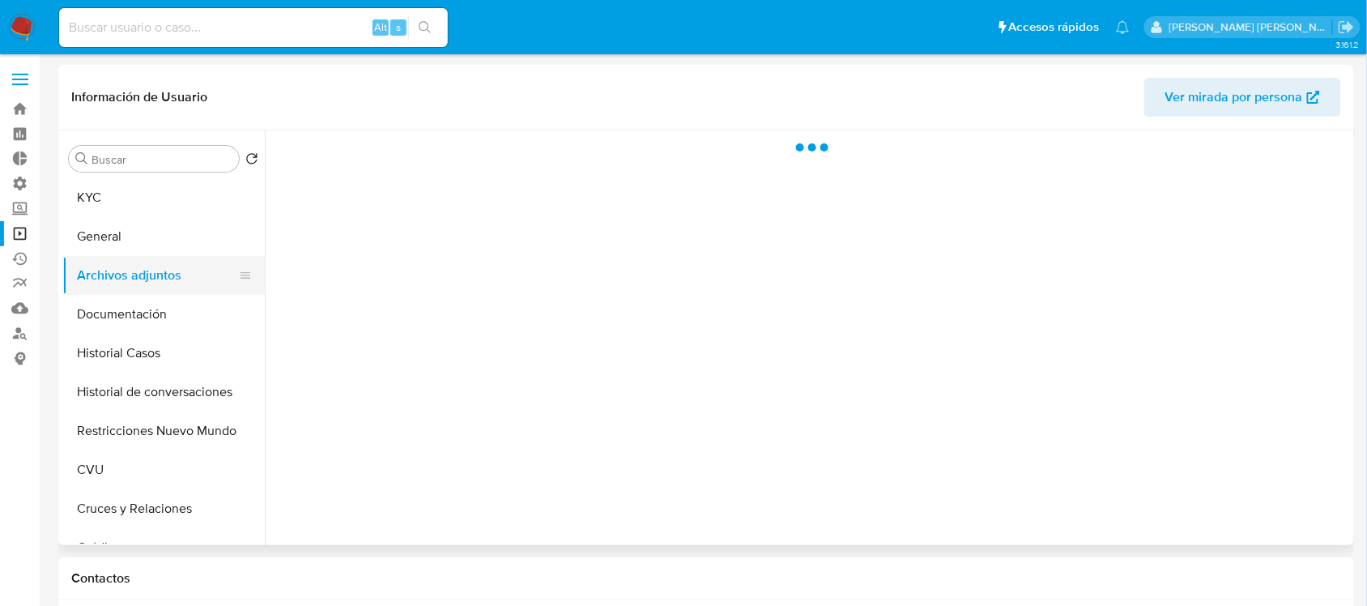
scroll to position [0, 0]
click at [159, 256] on button "Archivos adjuntos" at bounding box center [157, 275] width 190 height 39
click at [164, 241] on button "General" at bounding box center [157, 236] width 190 height 39
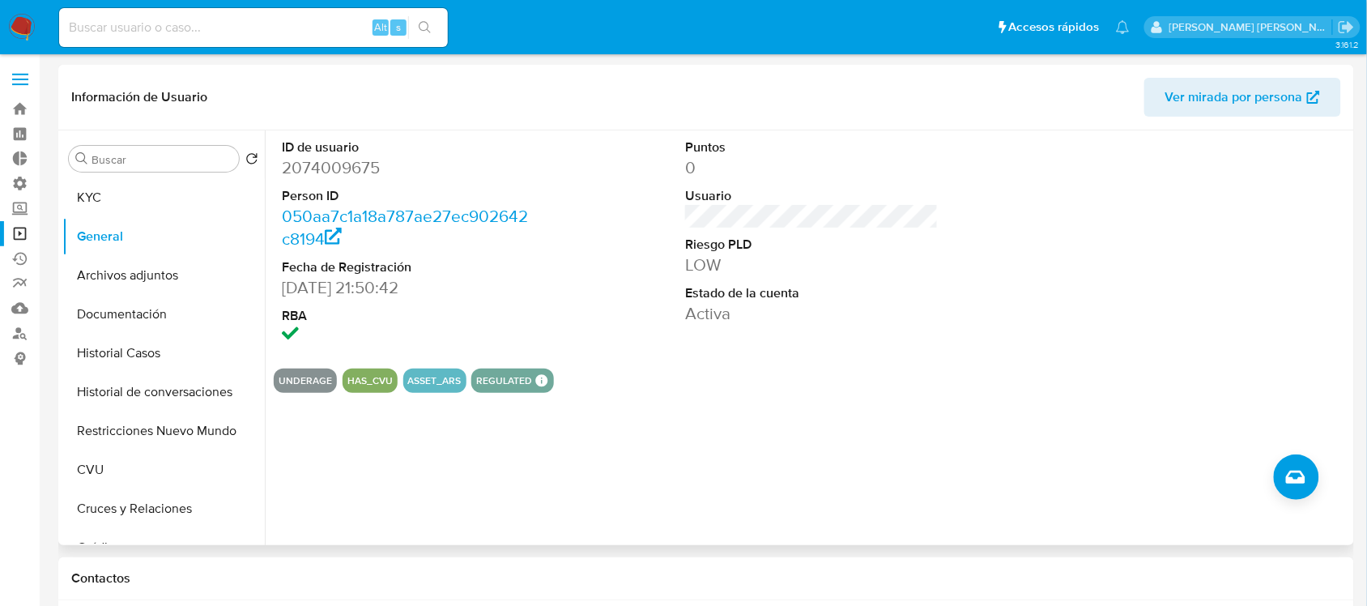
click at [332, 162] on dd "2074009675" at bounding box center [408, 167] width 253 height 23
click at [205, 24] on input at bounding box center [253, 27] width 389 height 21
paste input "21968657"
type input "21968657"
click at [428, 24] on icon "search-icon" at bounding box center [425, 27] width 12 height 12
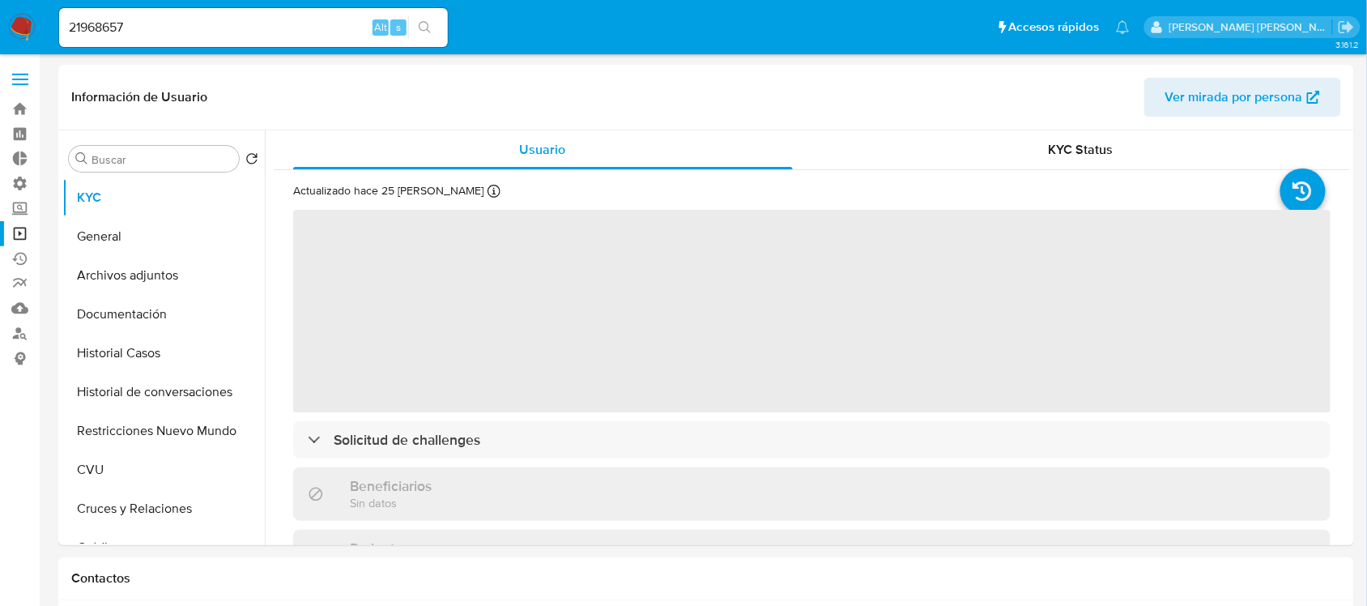
select select "10"
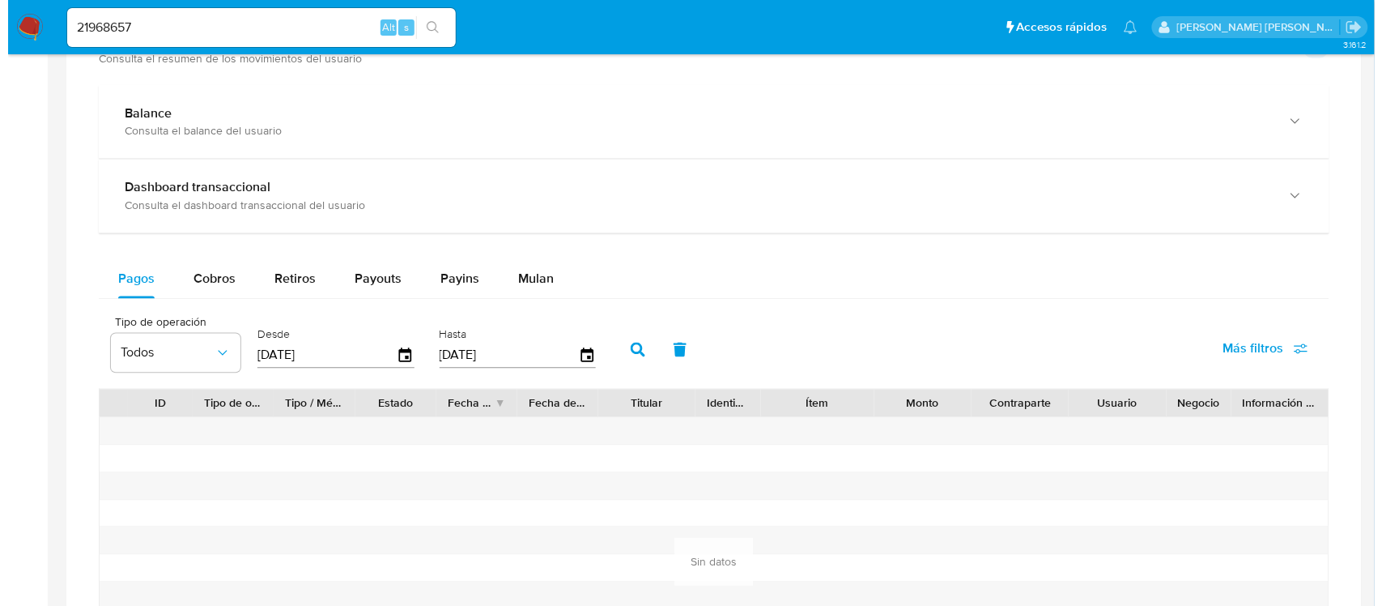
scroll to position [810, 0]
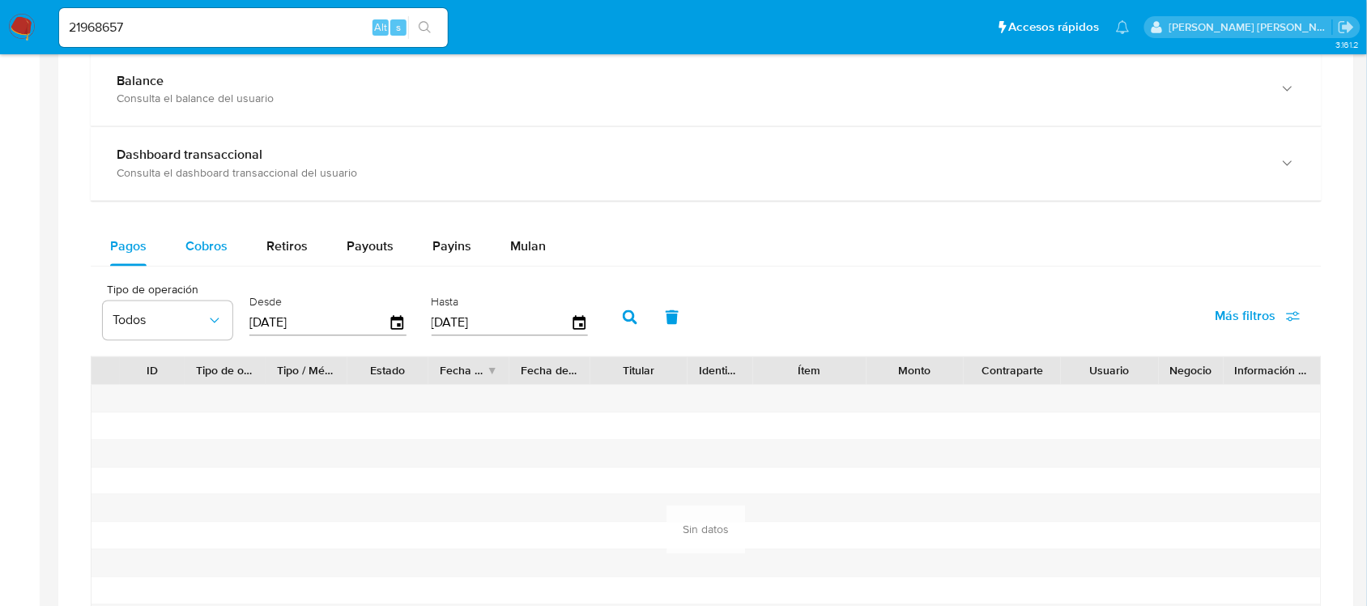
click at [207, 251] on span "Cobros" at bounding box center [206, 246] width 42 height 19
select select "10"
click at [407, 326] on div "Desde [DATE]" at bounding box center [329, 315] width 169 height 65
click at [401, 324] on icon "button" at bounding box center [397, 322] width 13 height 15
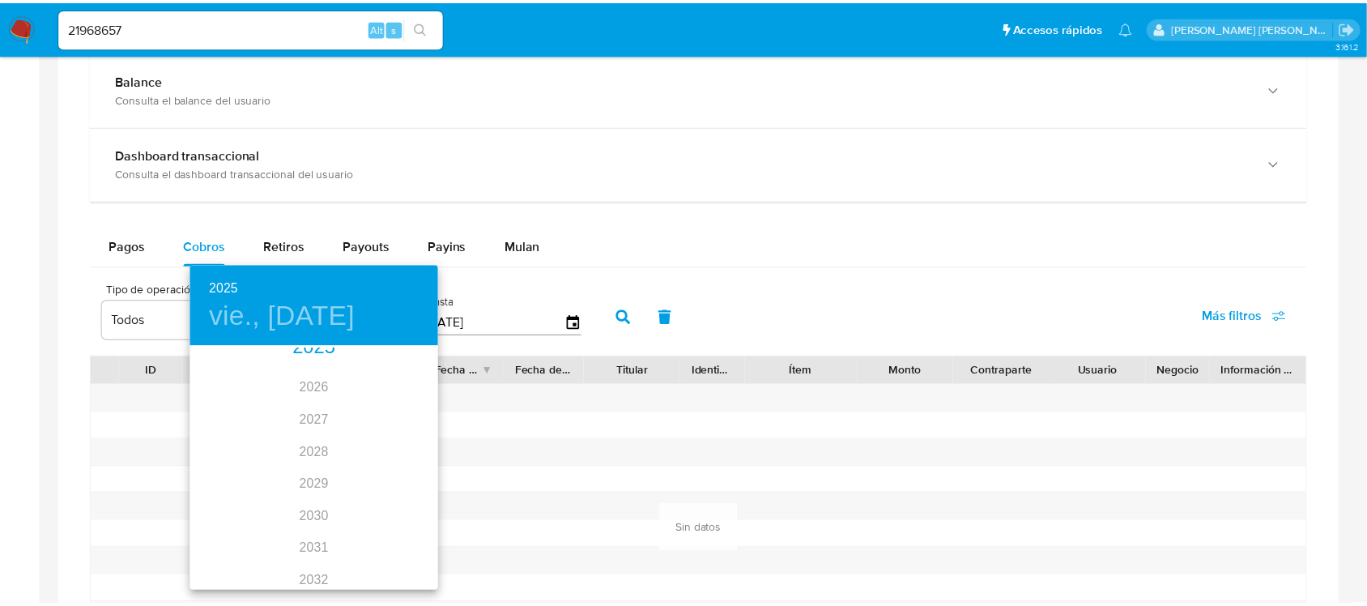
scroll to position [162, 0]
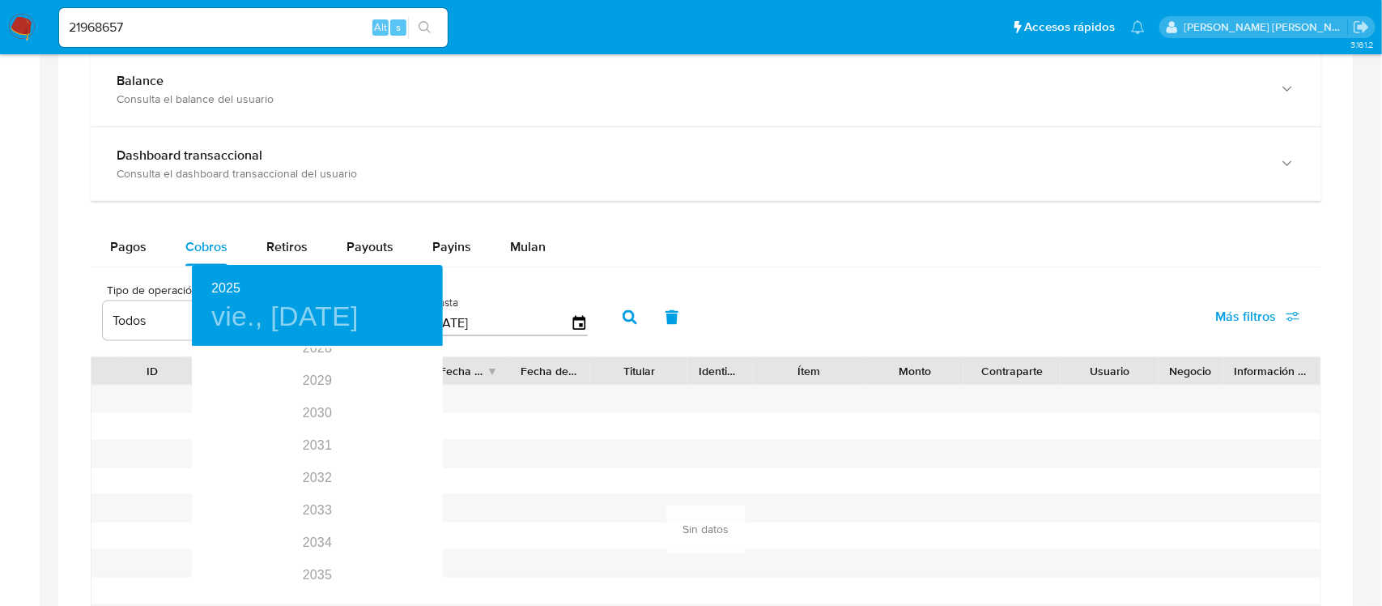
drag, startPoint x: 533, startPoint y: 198, endPoint x: 515, endPoint y: 195, distance: 18.1
click at [523, 195] on div at bounding box center [691, 303] width 1382 height 606
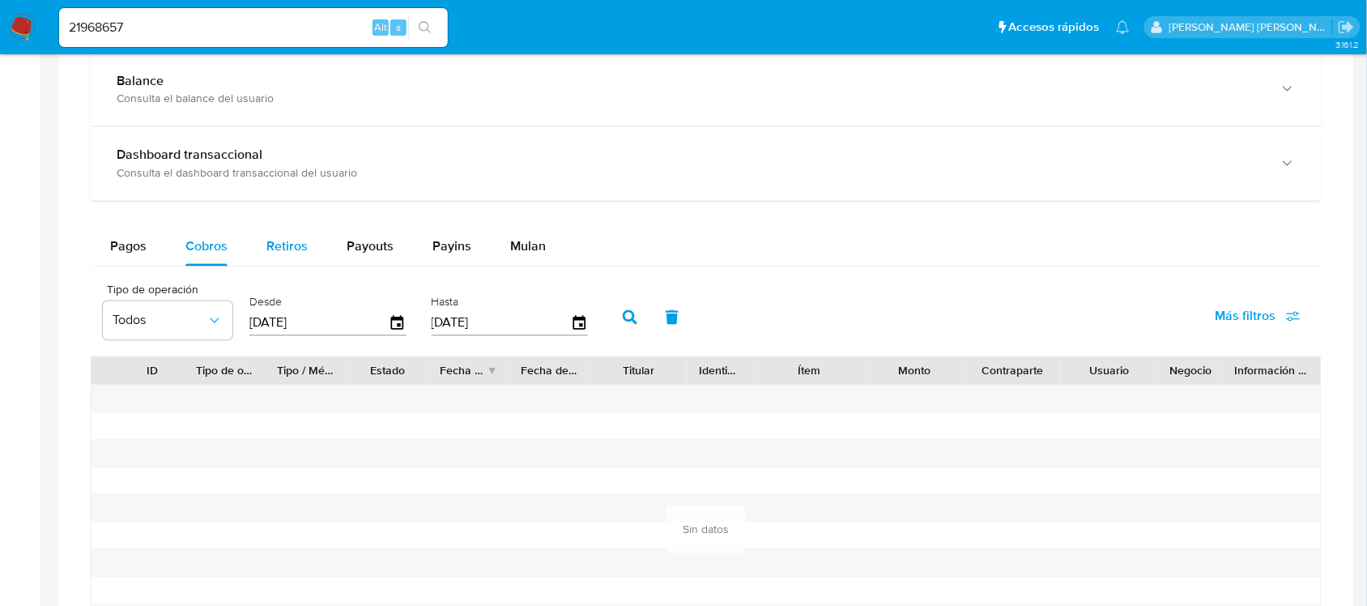
click at [292, 243] on span "Retiros" at bounding box center [286, 246] width 41 height 19
select select "10"
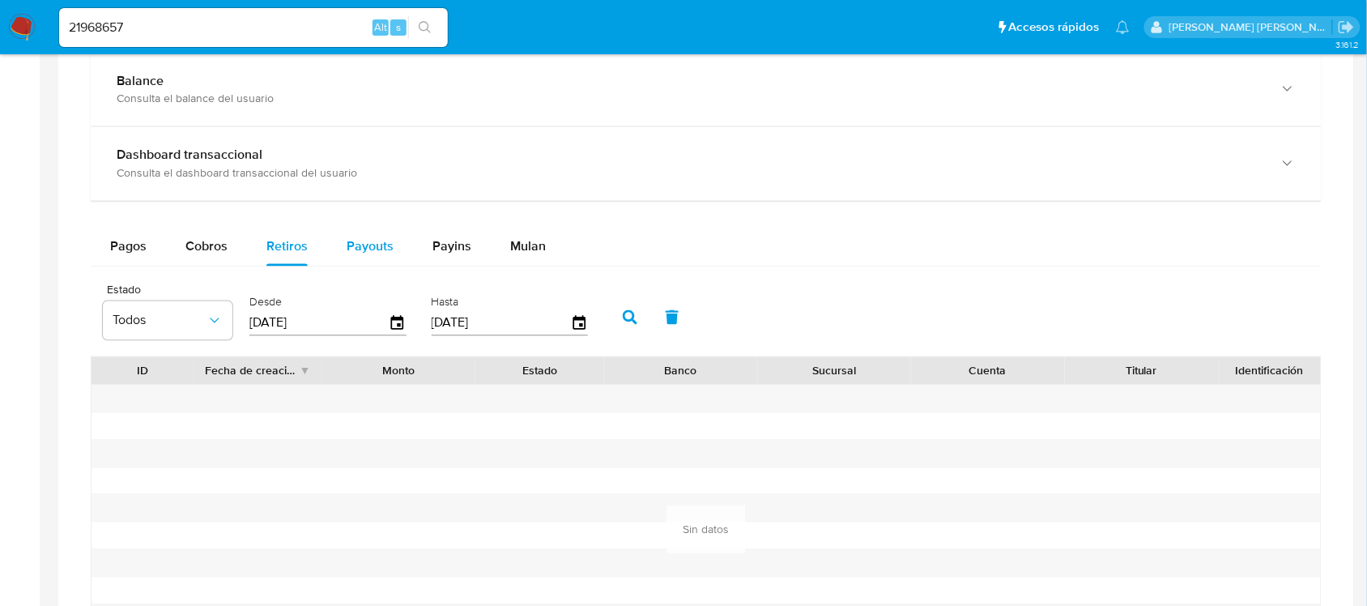
click at [379, 261] on div "Payouts" at bounding box center [370, 247] width 47 height 39
select select "10"
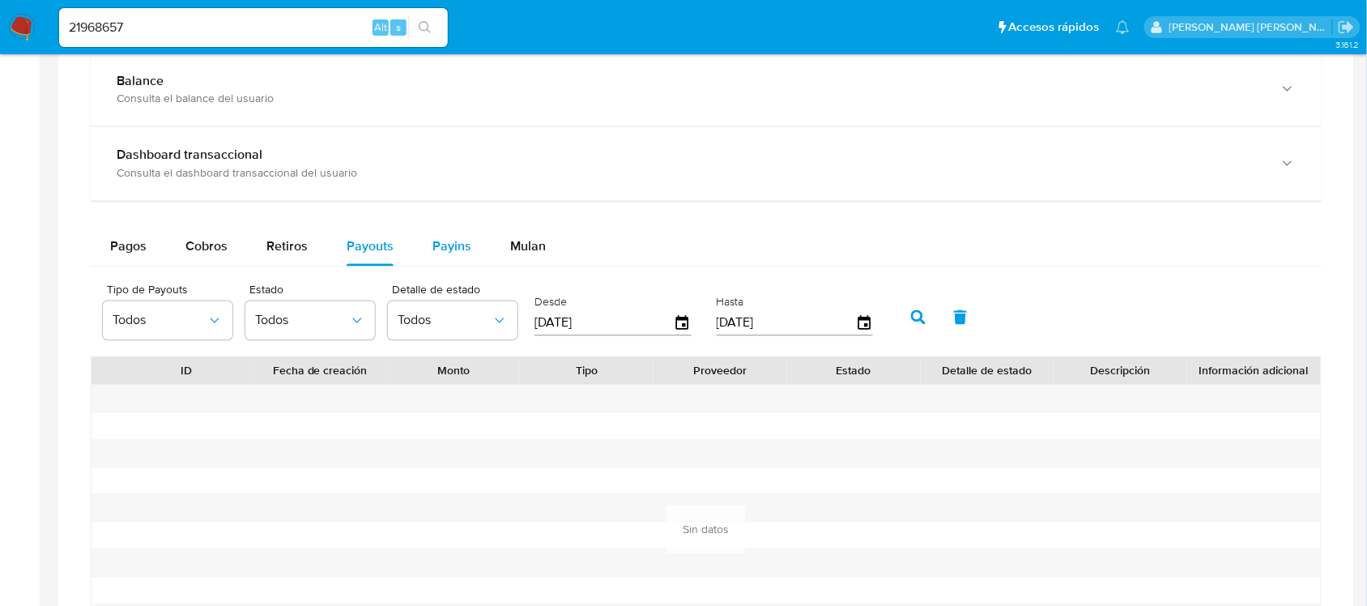
click at [462, 241] on span "Payins" at bounding box center [451, 246] width 39 height 19
select select "10"
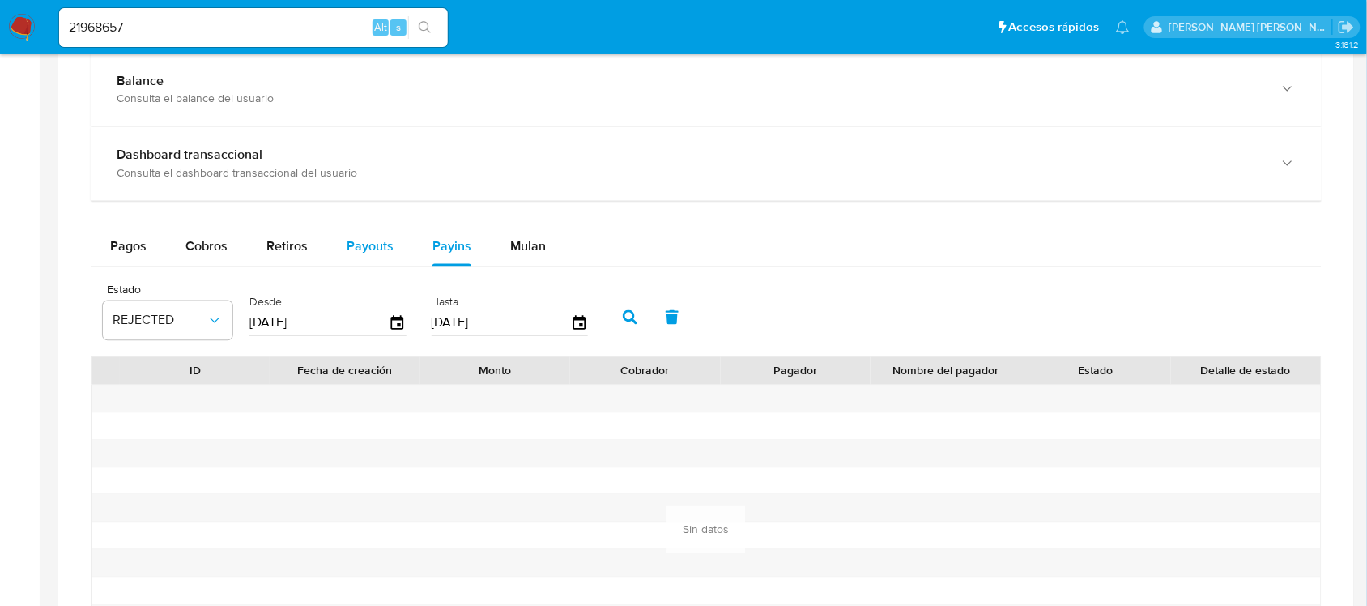
click at [395, 252] on button "Payouts" at bounding box center [370, 247] width 86 height 39
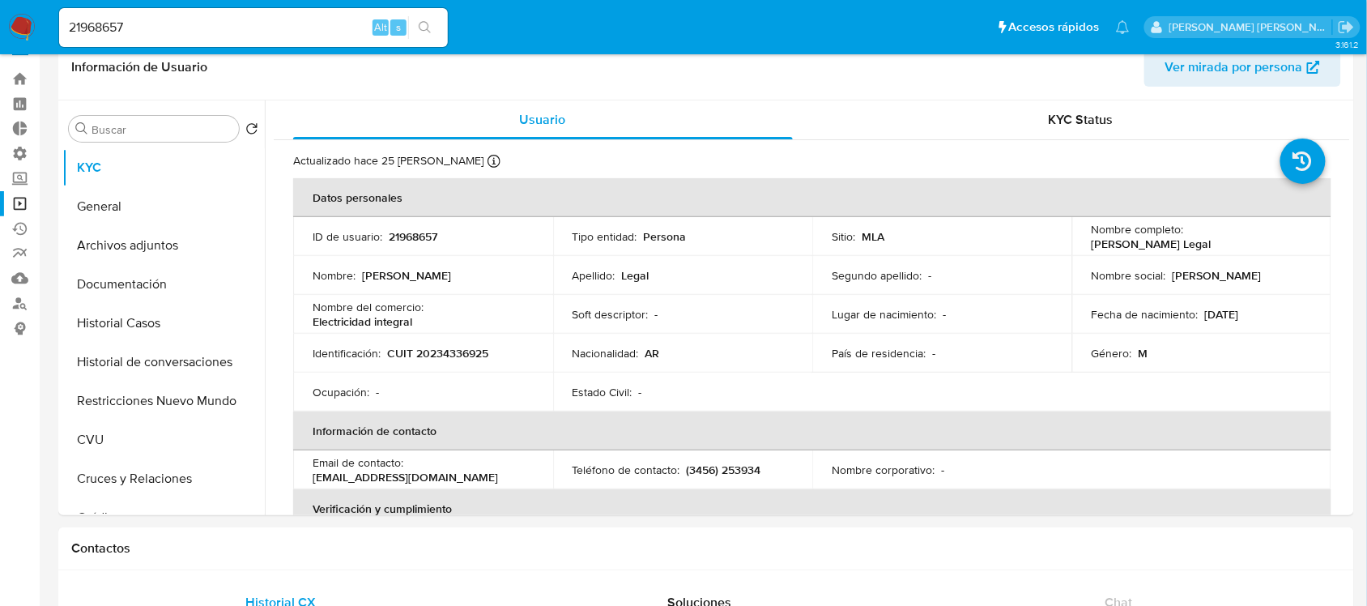
scroll to position [0, 0]
